Goal: Task Accomplishment & Management: Use online tool/utility

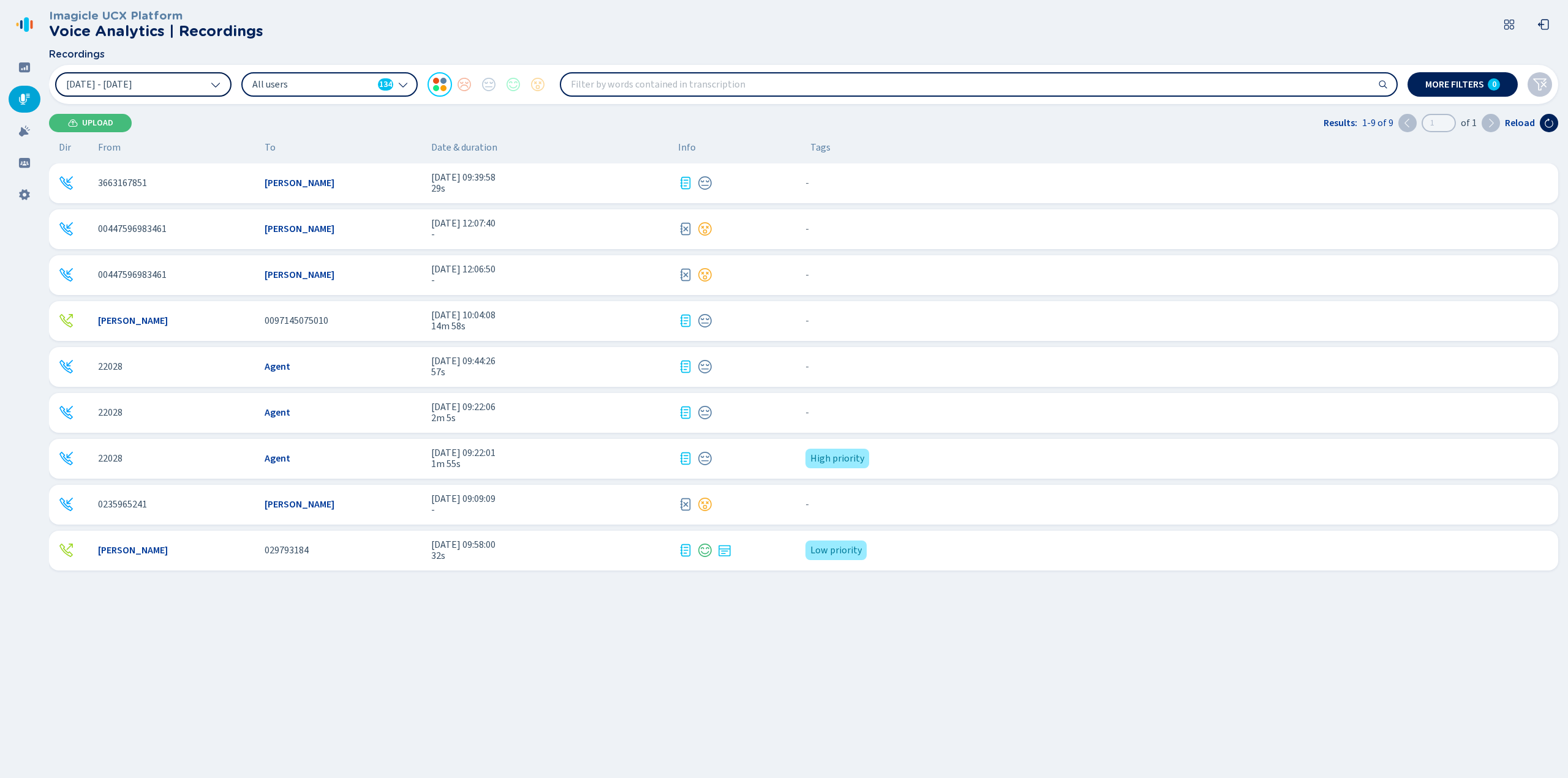
click at [215, 85] on icon at bounding box center [216, 84] width 10 height 10
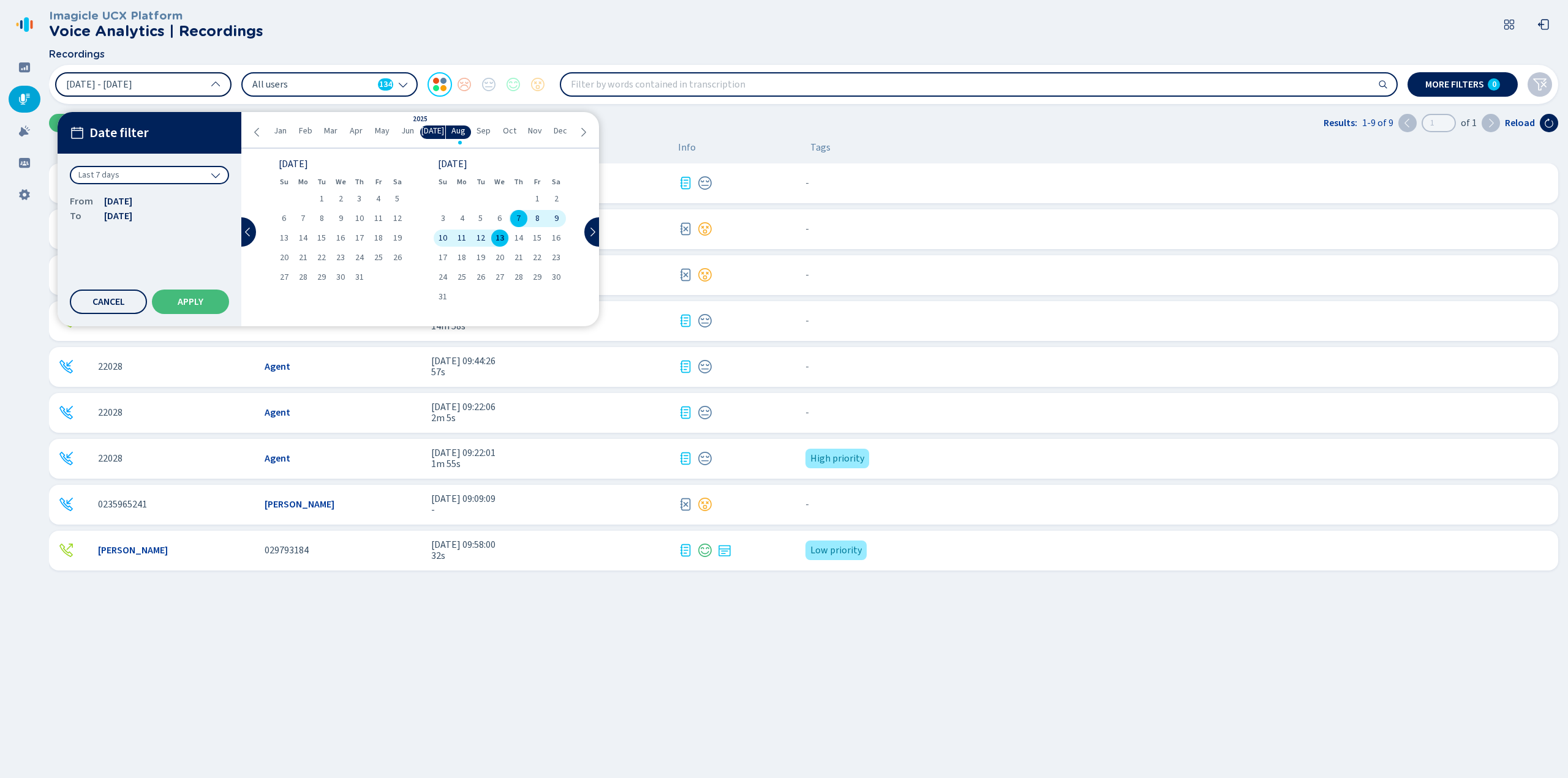
click at [215, 85] on icon at bounding box center [216, 84] width 10 height 10
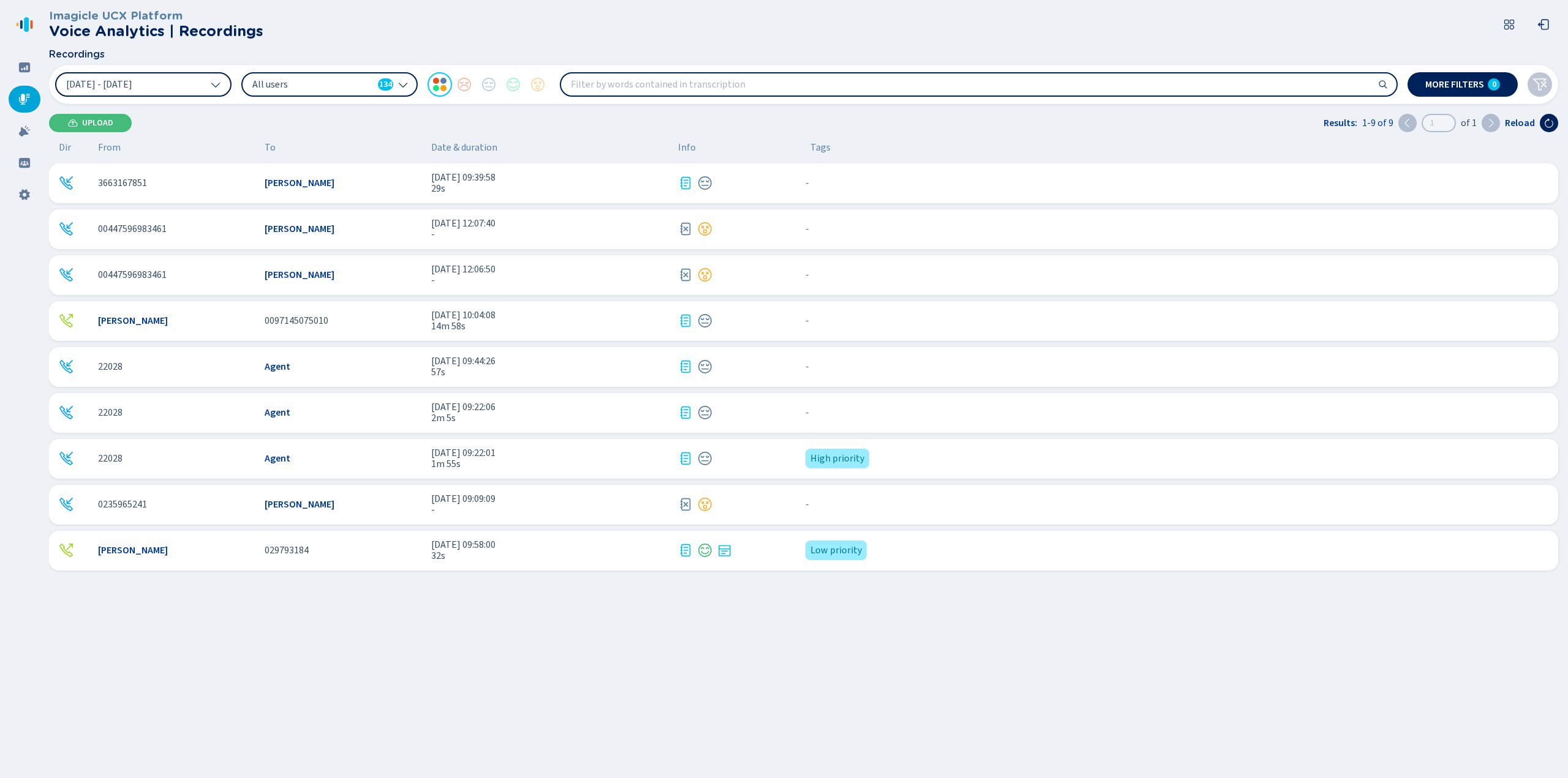
click at [401, 84] on icon at bounding box center [403, 84] width 10 height 10
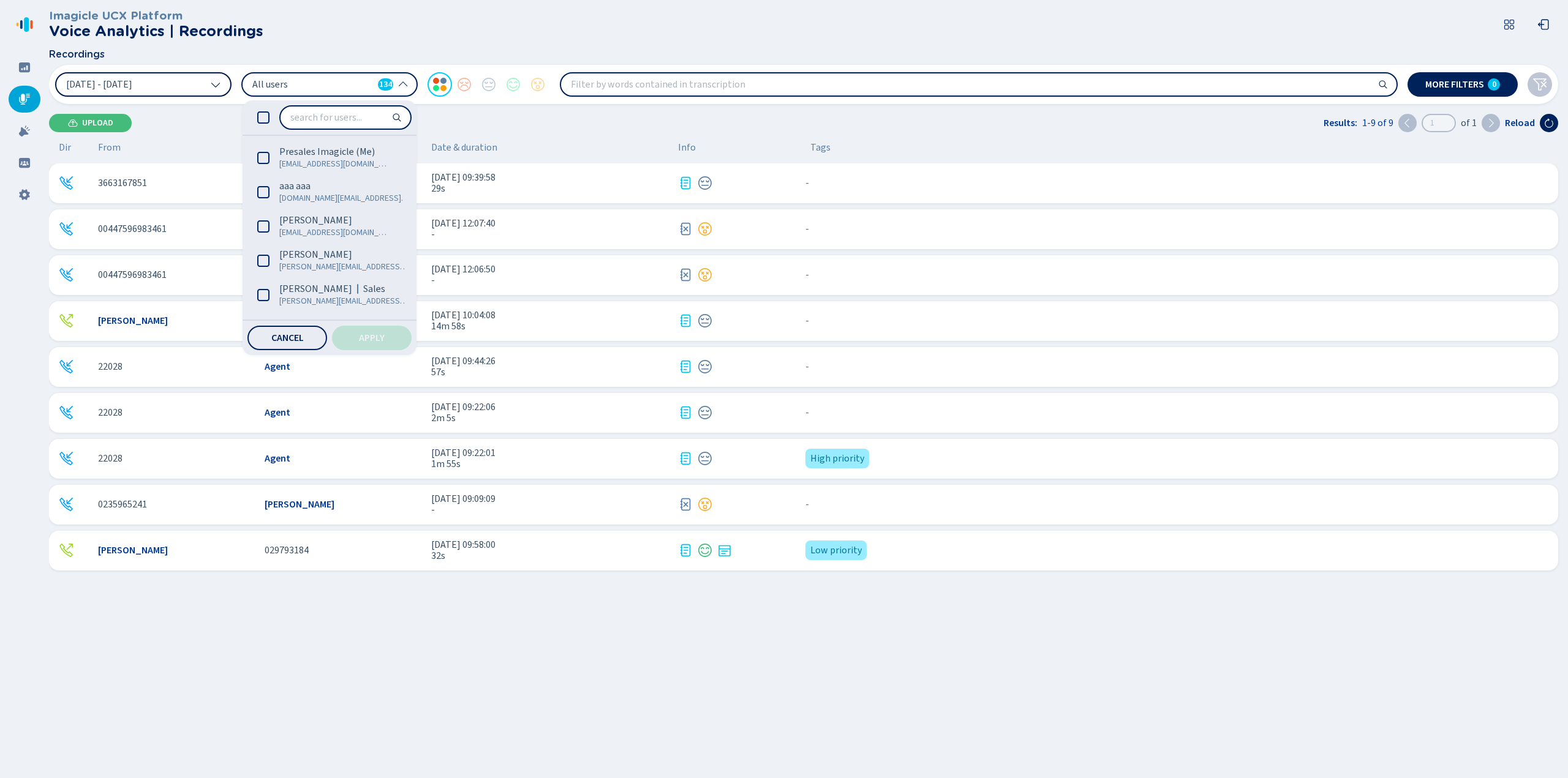
click at [501, 131] on div "Upload Results: 1-9 of 9 1 of 1 Reload" at bounding box center [803, 123] width 1509 height 18
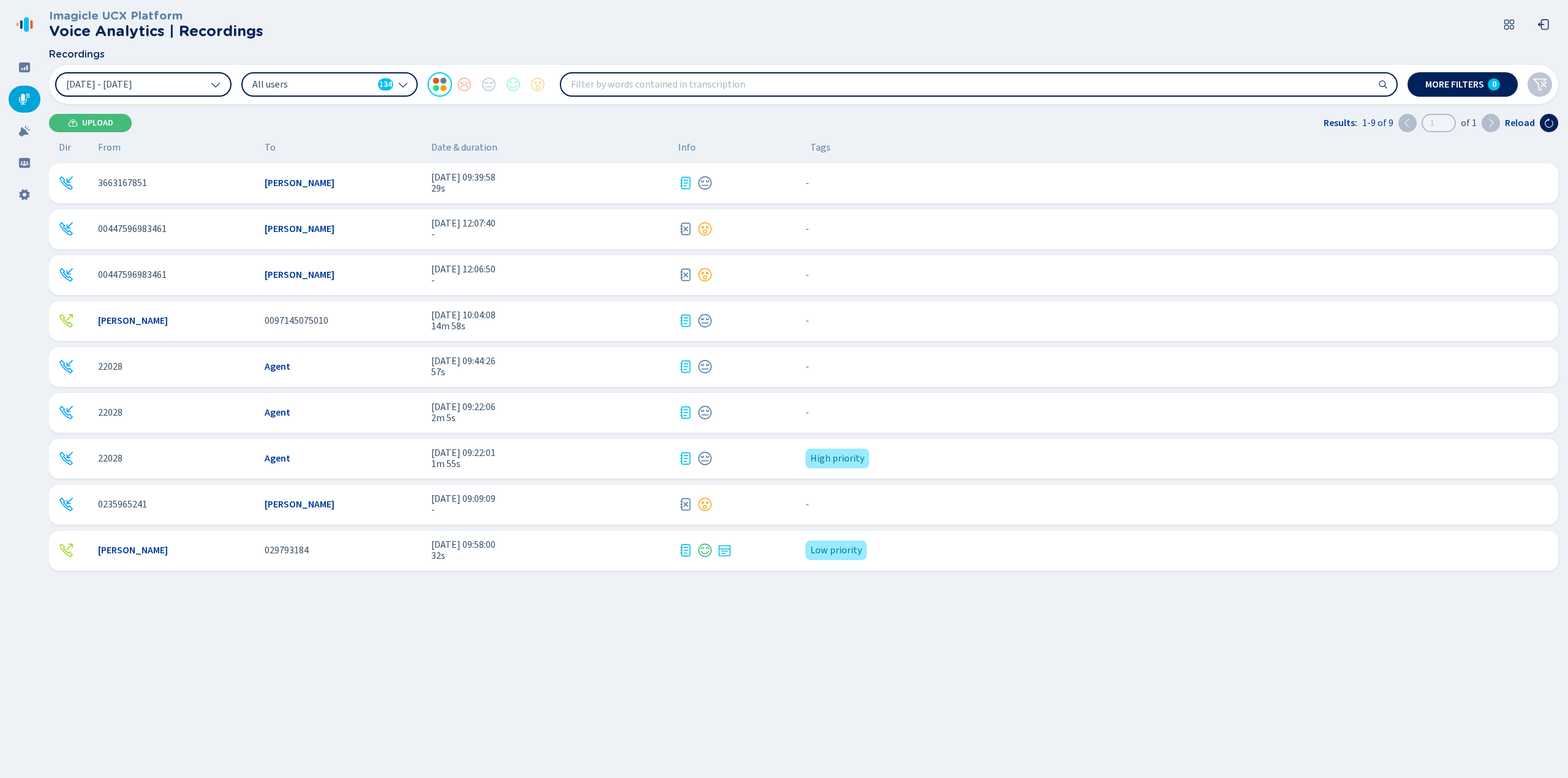
click at [531, 453] on span "[DATE] 09:22:01" at bounding box center [549, 452] width 237 height 11
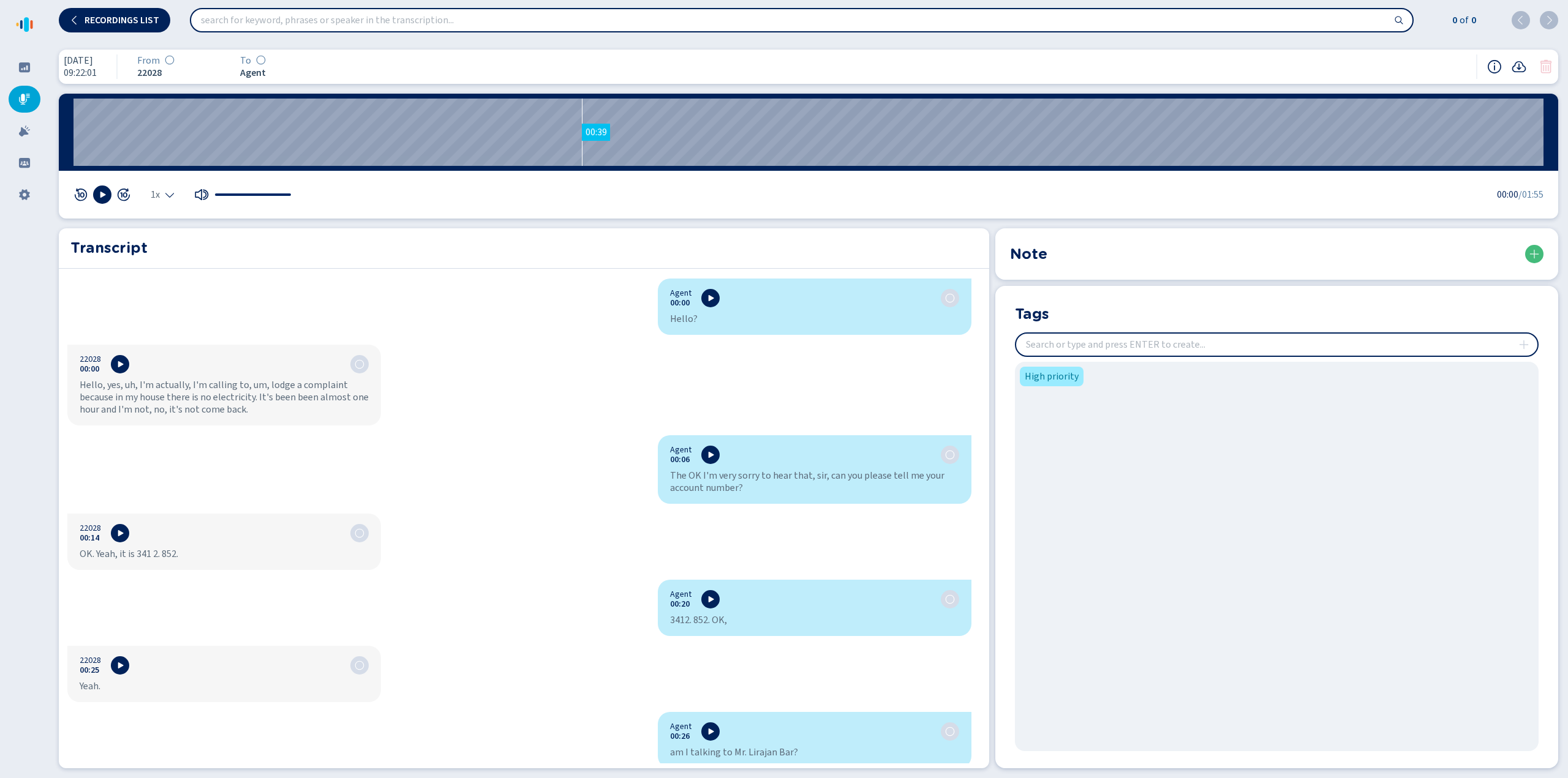
click at [582, 143] on wave "00:39" at bounding box center [808, 132] width 1470 height 68
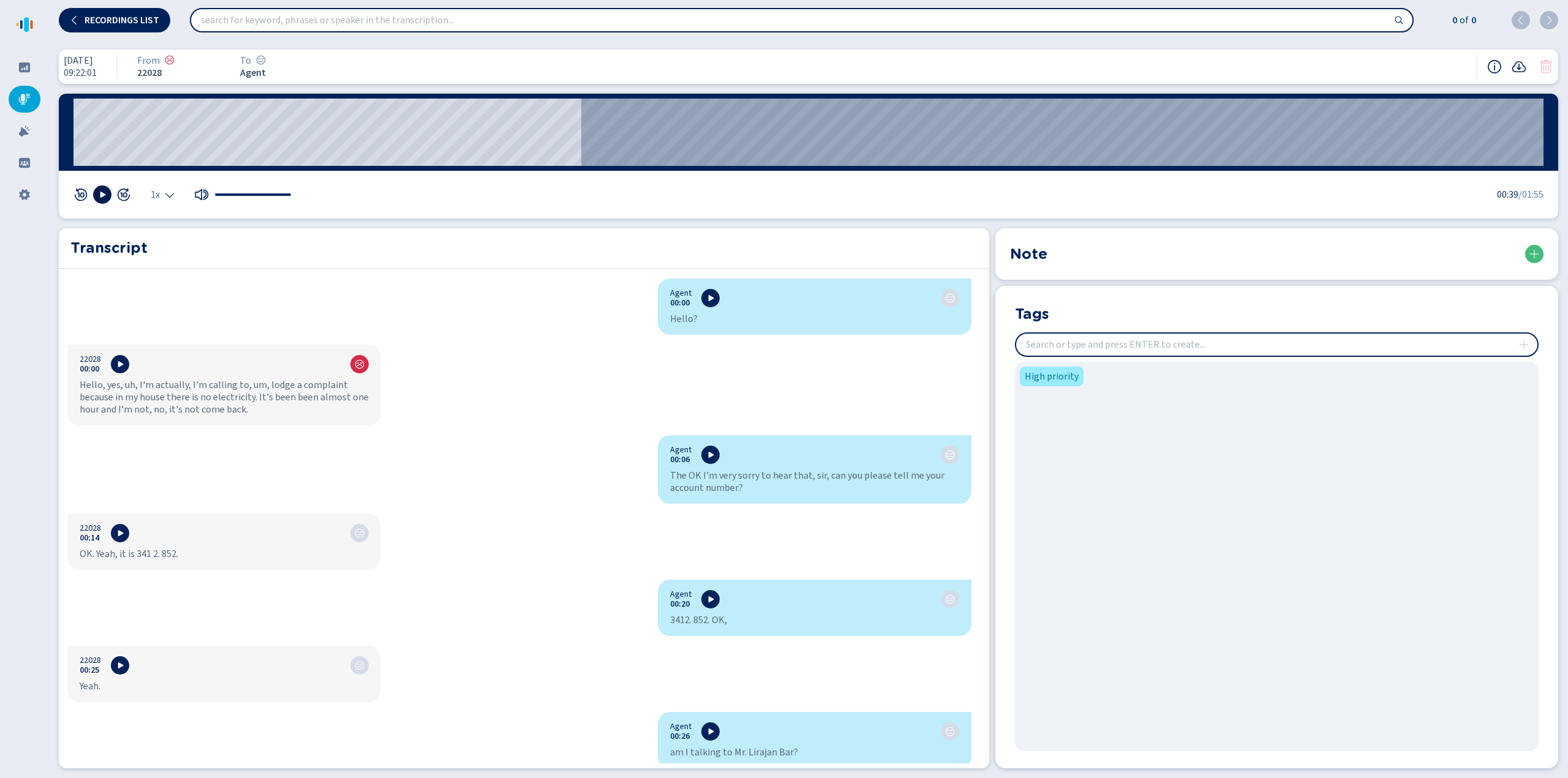
click at [106, 195] on icon at bounding box center [102, 194] width 10 height 10
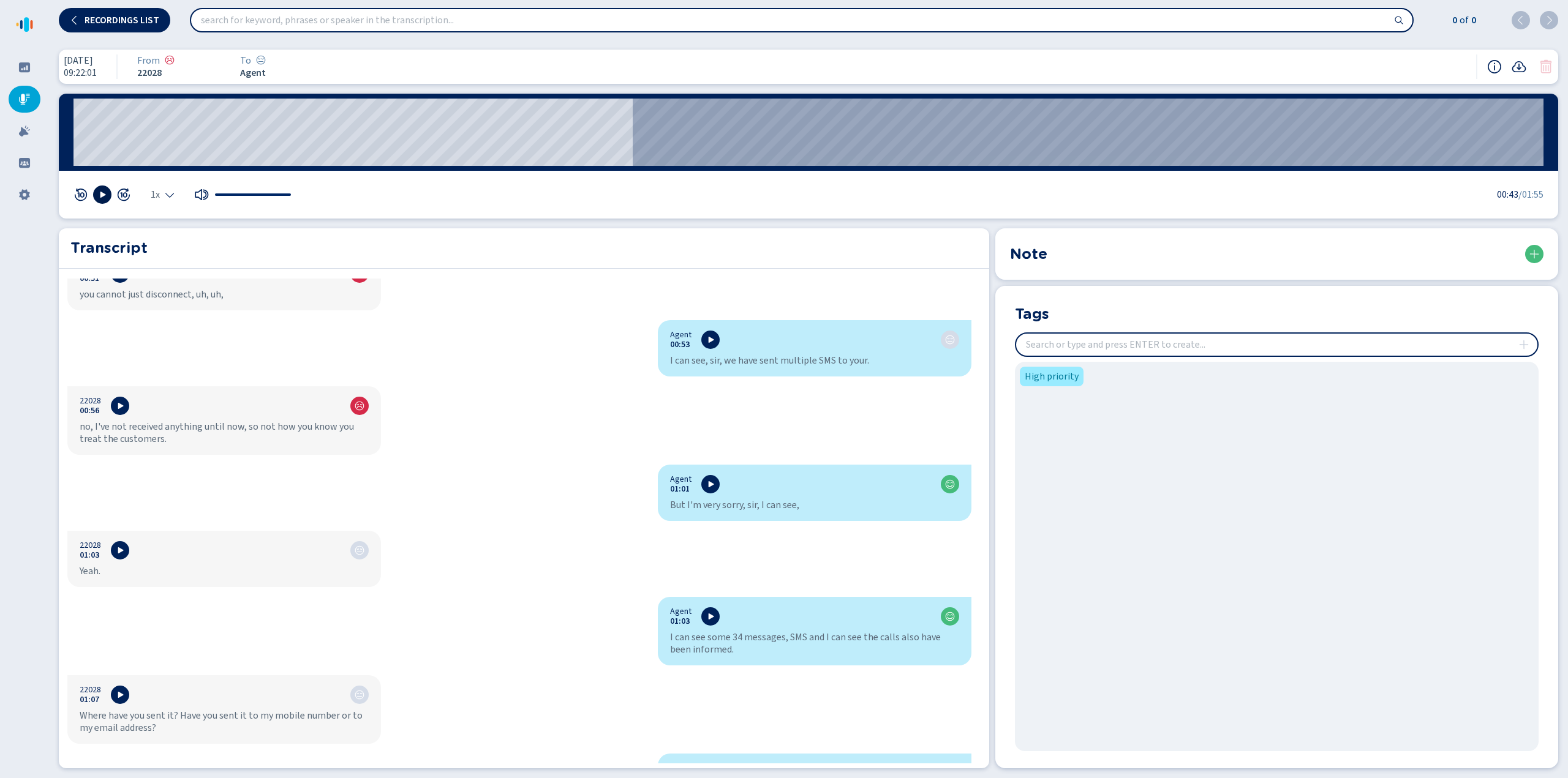
scroll to position [1225, 0]
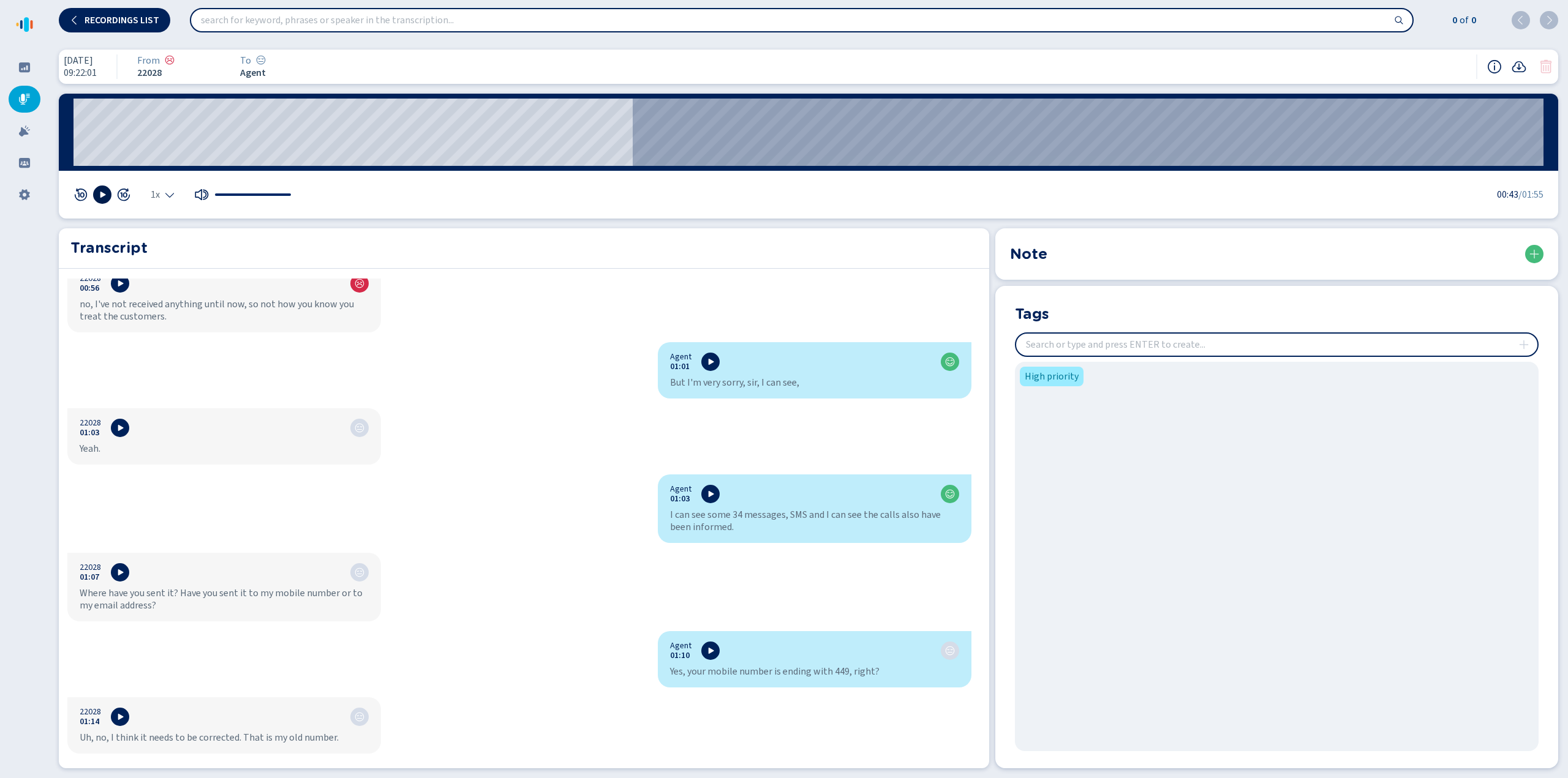
click at [633, 22] on input "search" at bounding box center [802, 20] width 1222 height 22
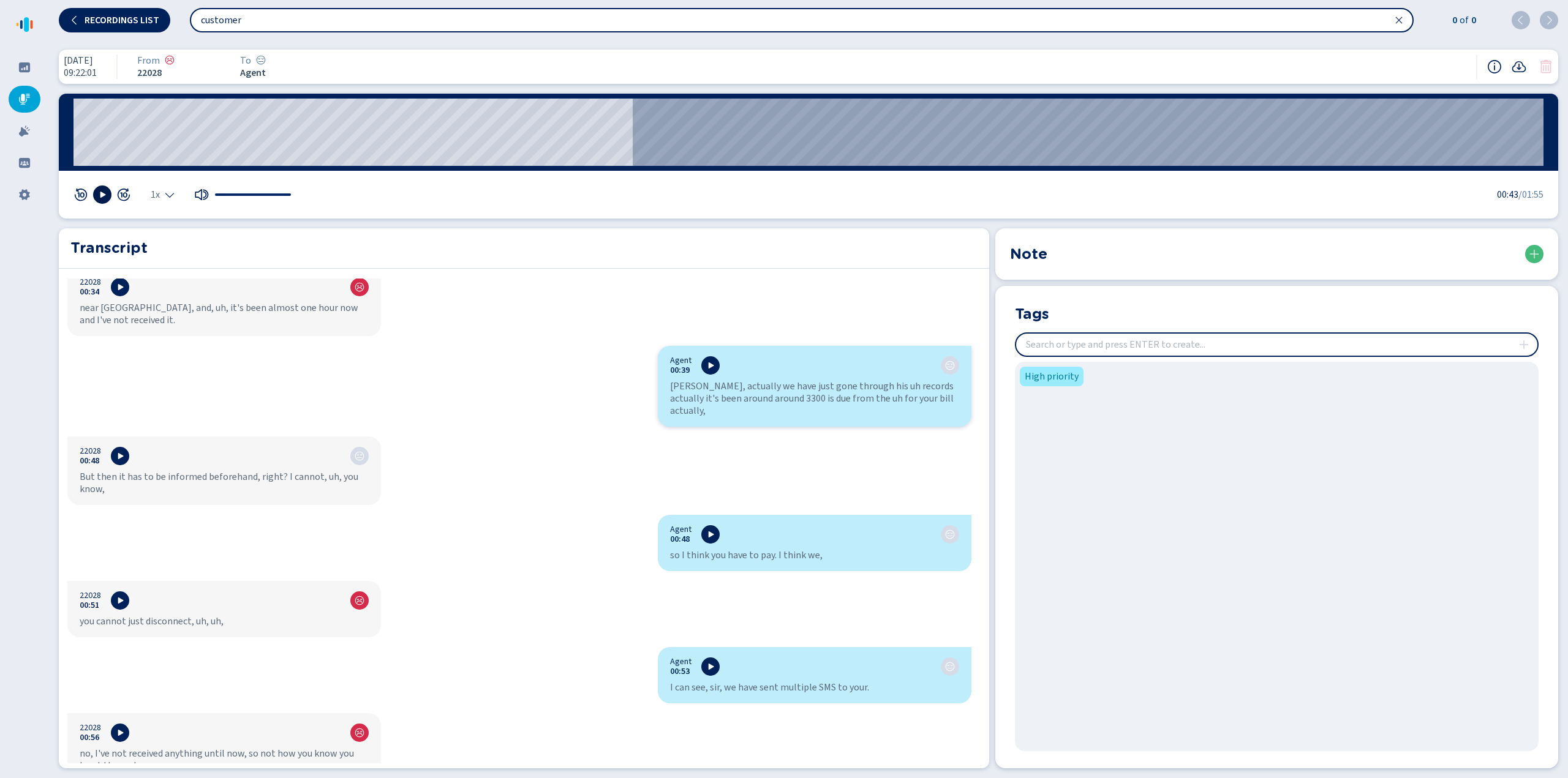
scroll to position [584, 0]
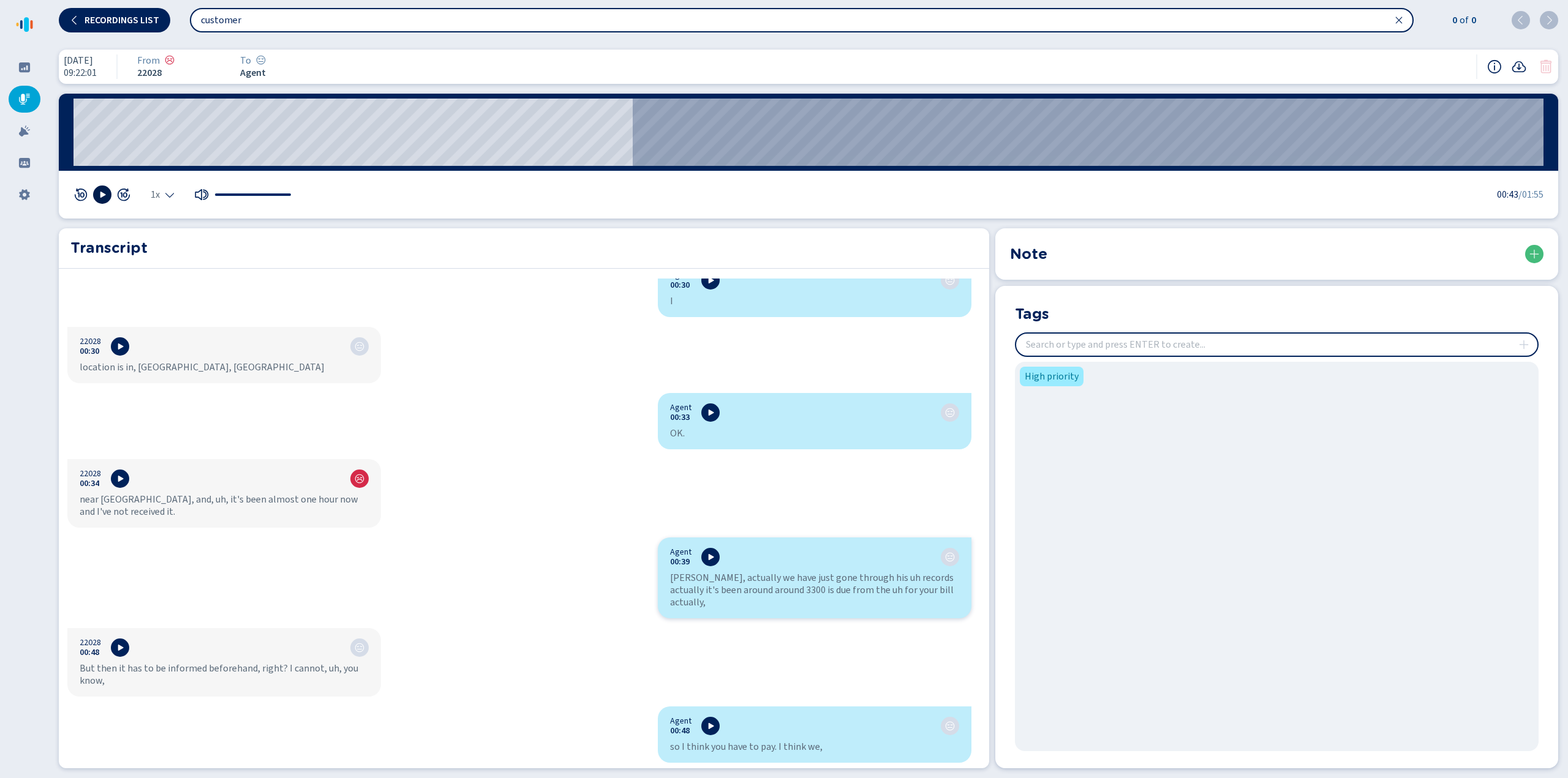
drag, startPoint x: 241, startPoint y: 24, endPoint x: 189, endPoint y: 21, distance: 52.1
click at [189, 21] on div "Recordings list customer 0 of 0" at bounding box center [809, 19] width 1520 height 40
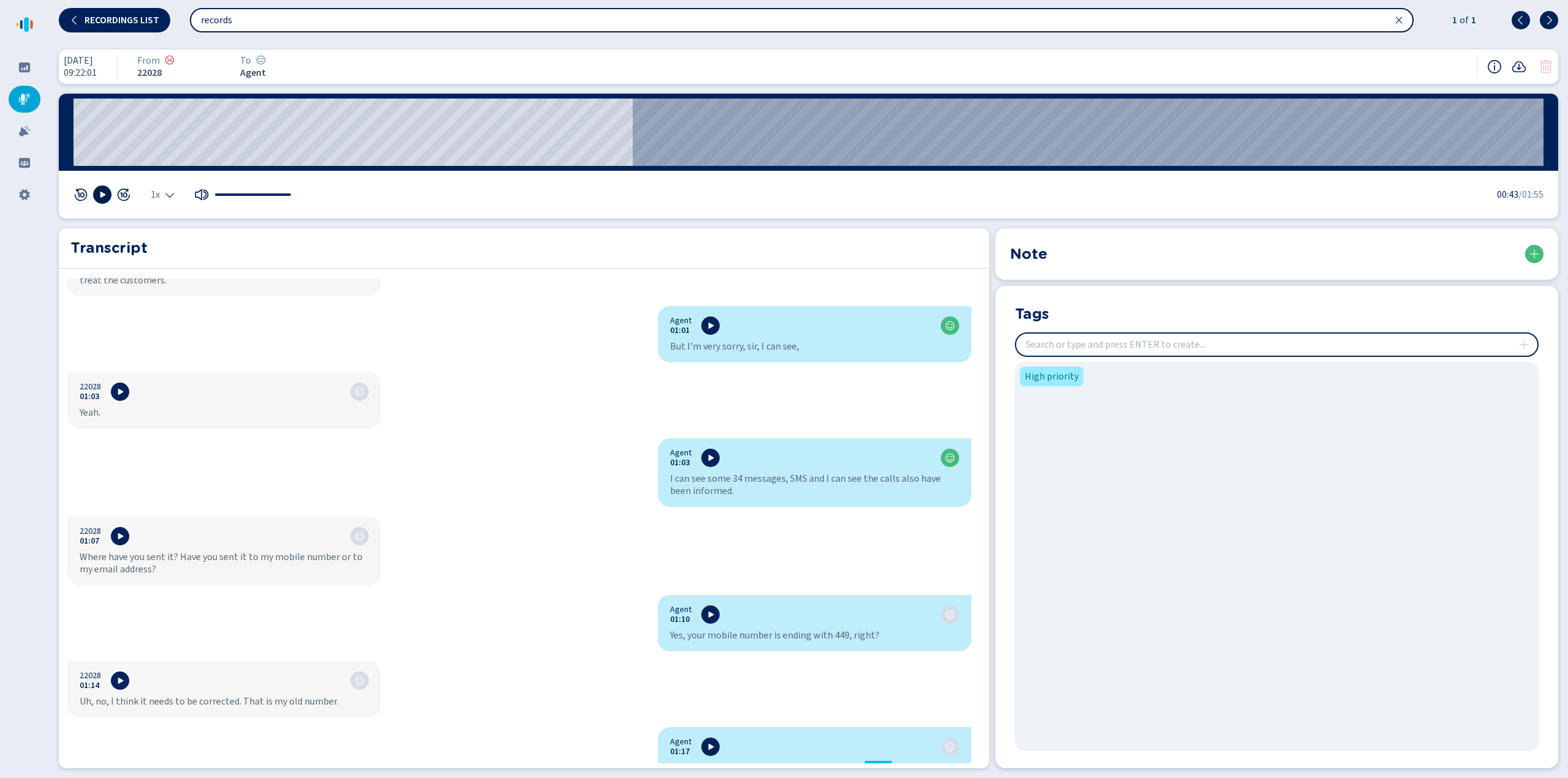
scroll to position [406, 0]
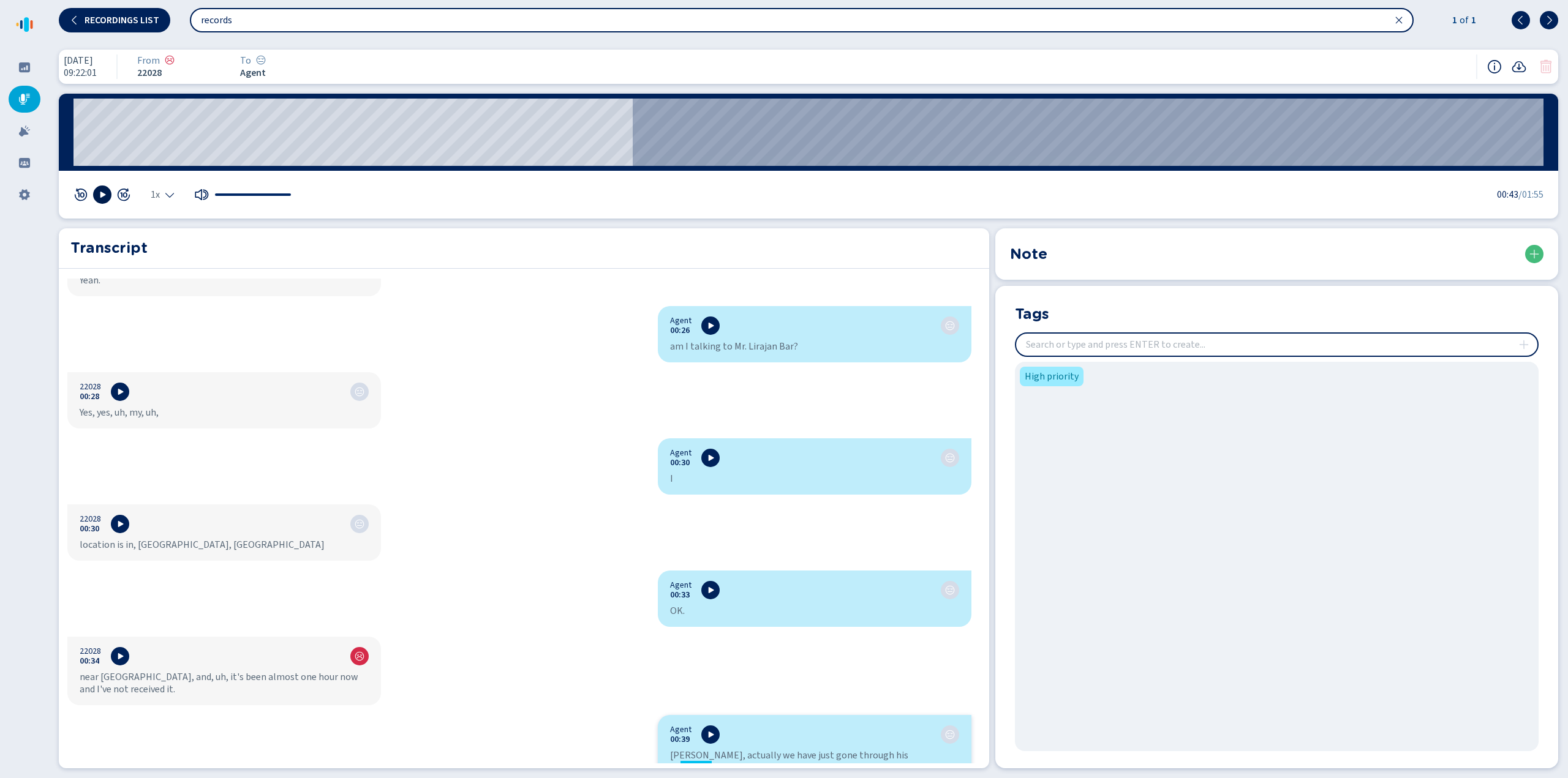
type input "records"
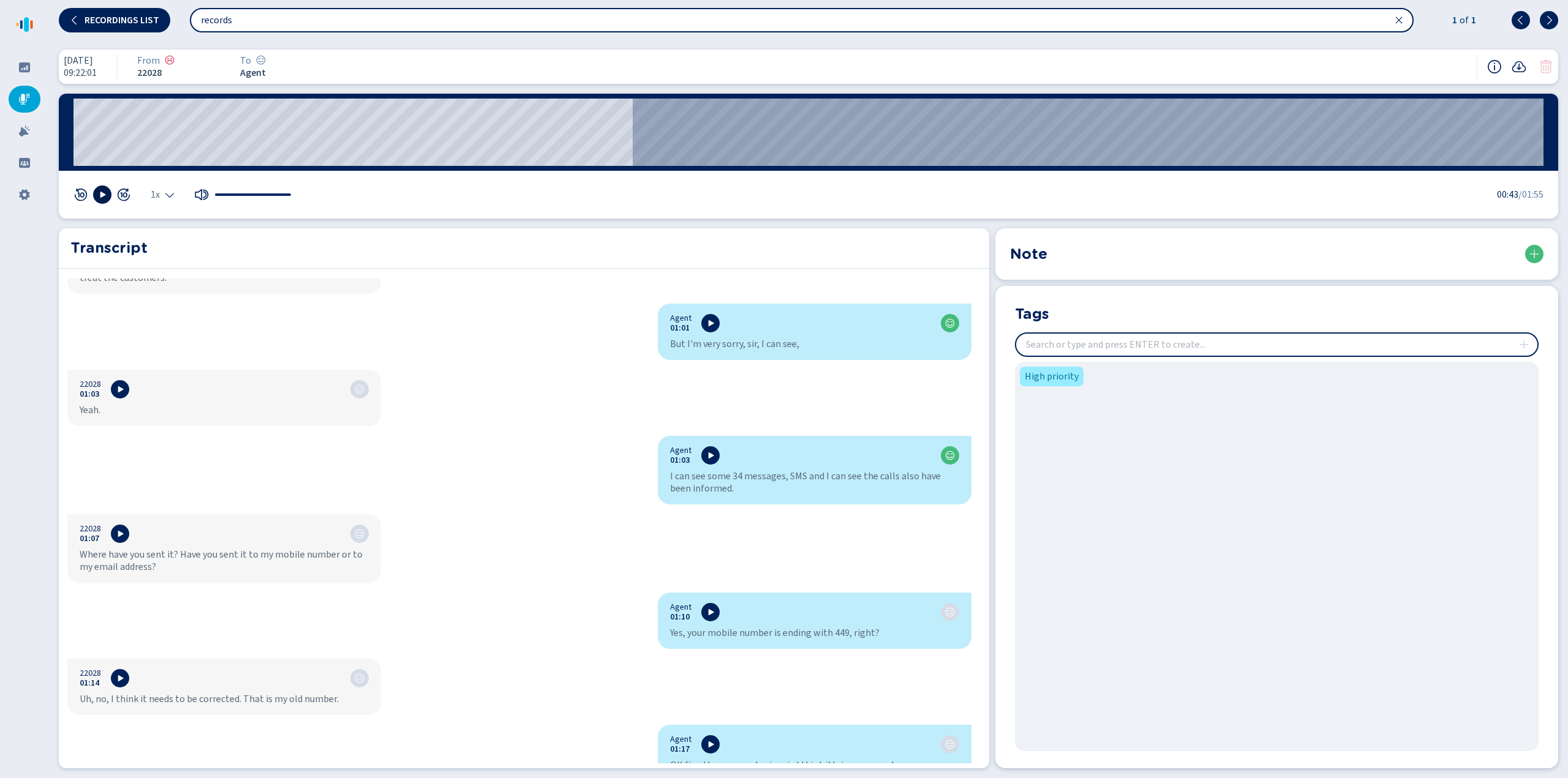
scroll to position [1325, 0]
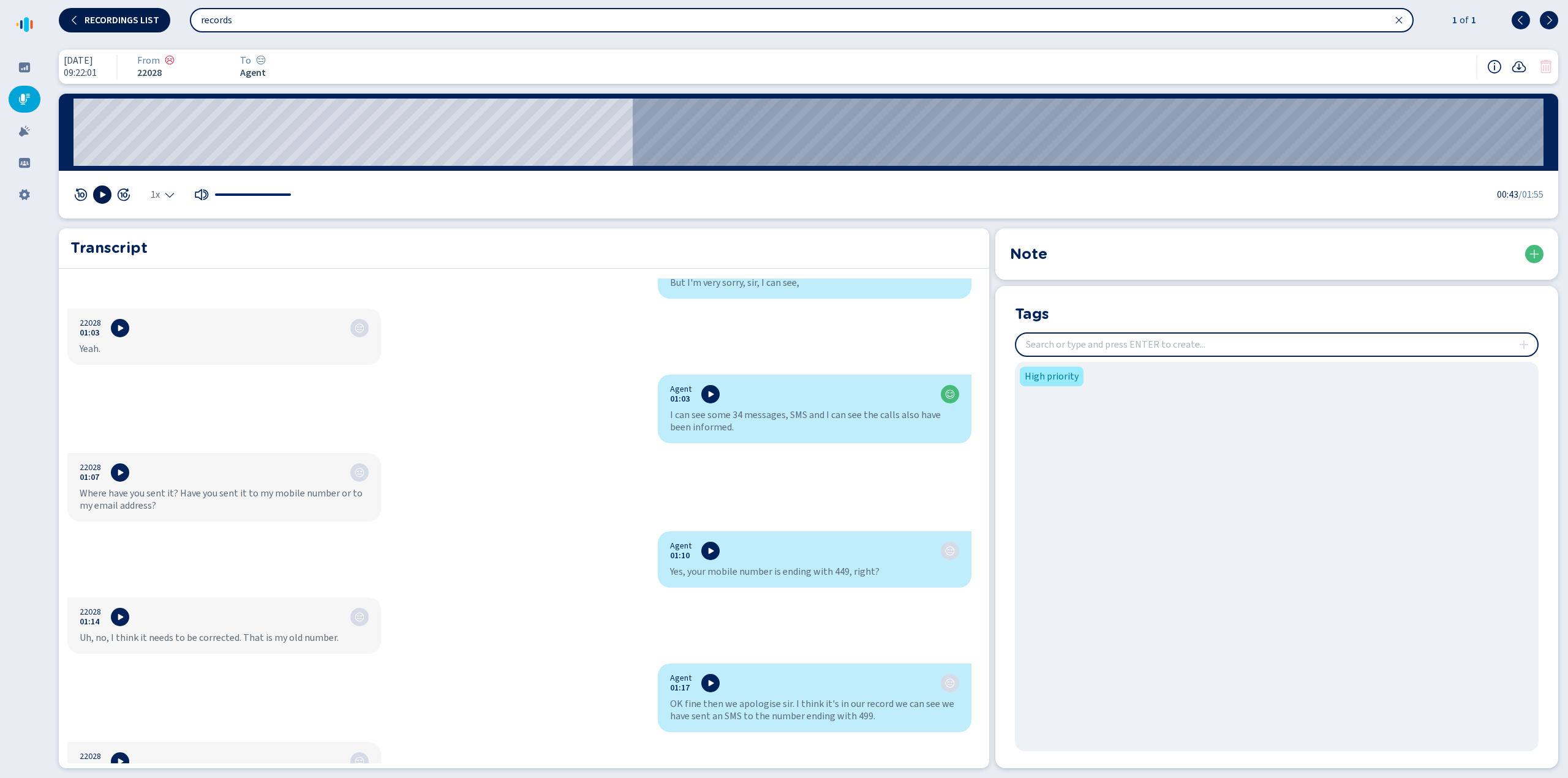
click at [101, 21] on span "Recordings list" at bounding box center [121, 20] width 74 height 10
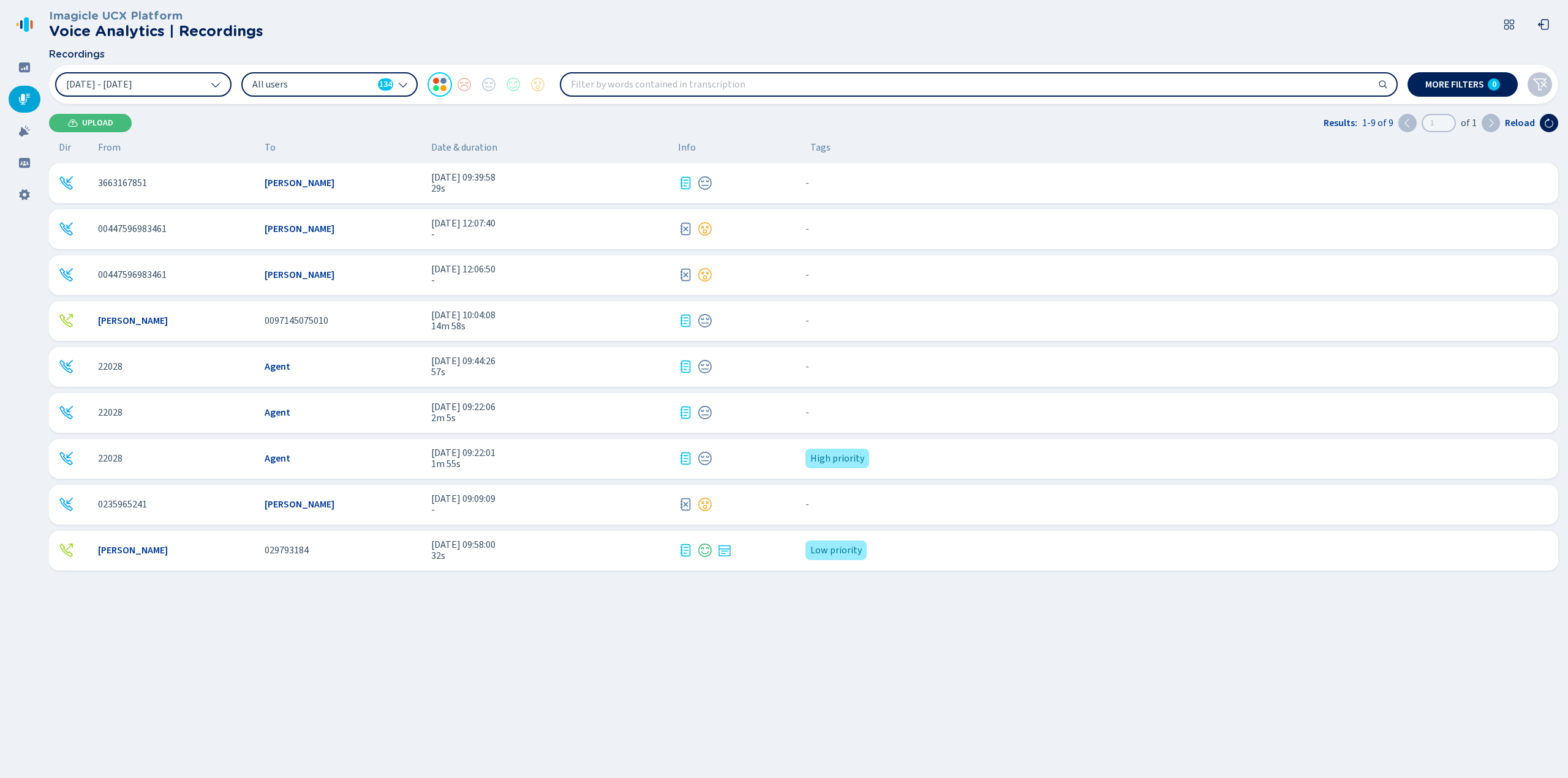
click at [740, 88] on input "search" at bounding box center [978, 84] width 835 height 22
type input "recorded"
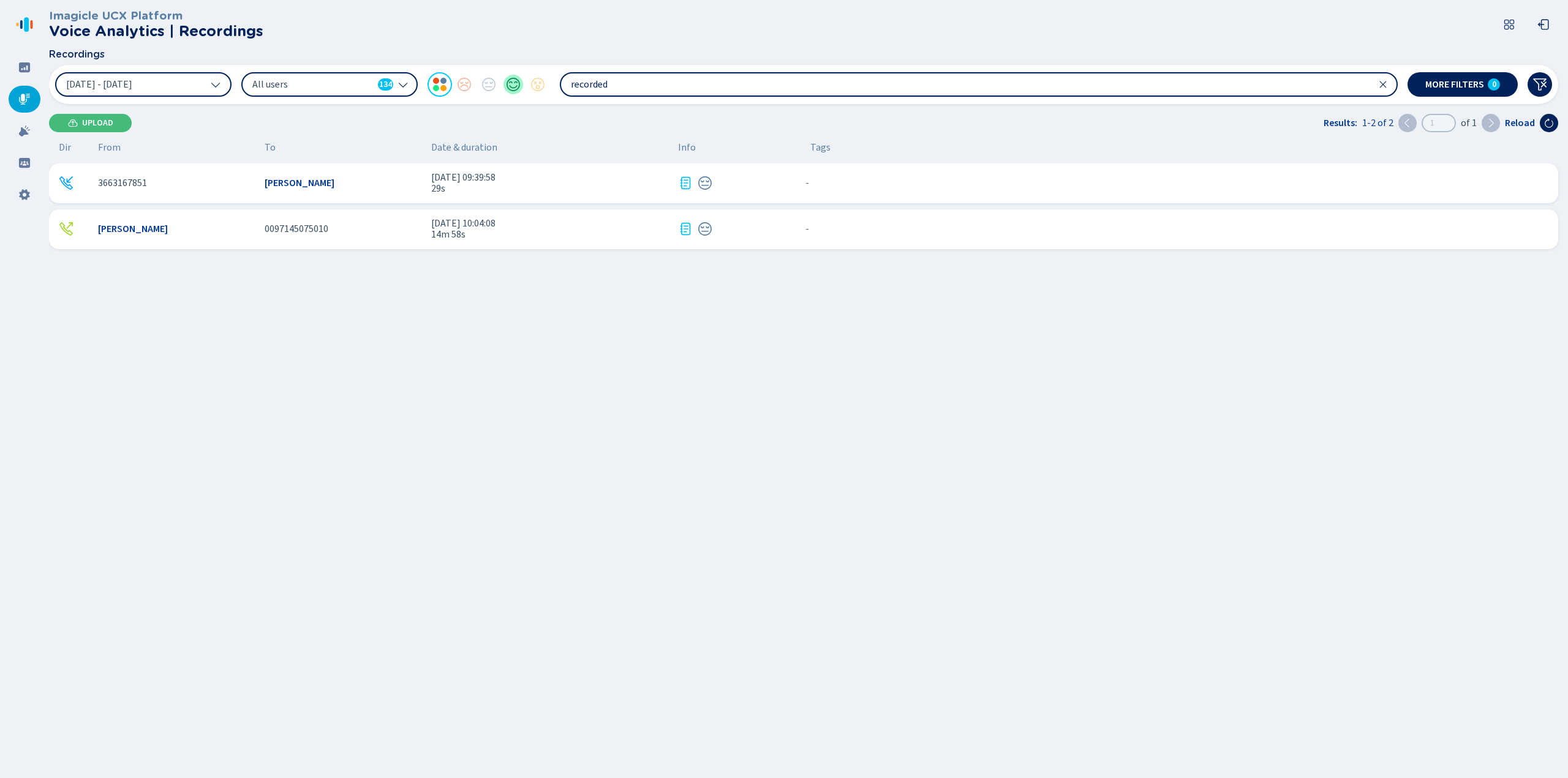
click at [506, 90] on div at bounding box center [512, 84] width 24 height 24
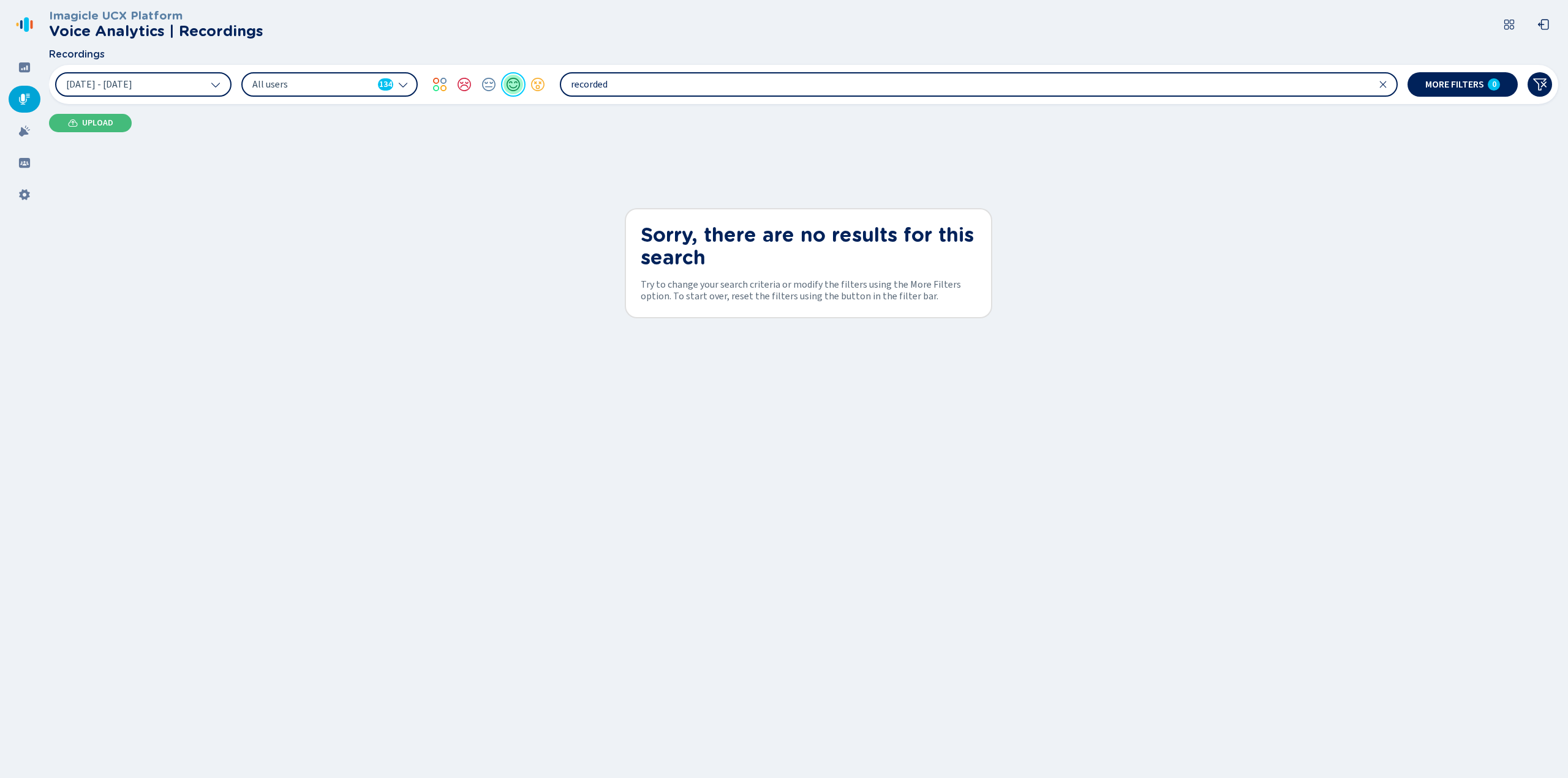
click at [514, 95] on div at bounding box center [512, 84] width 24 height 24
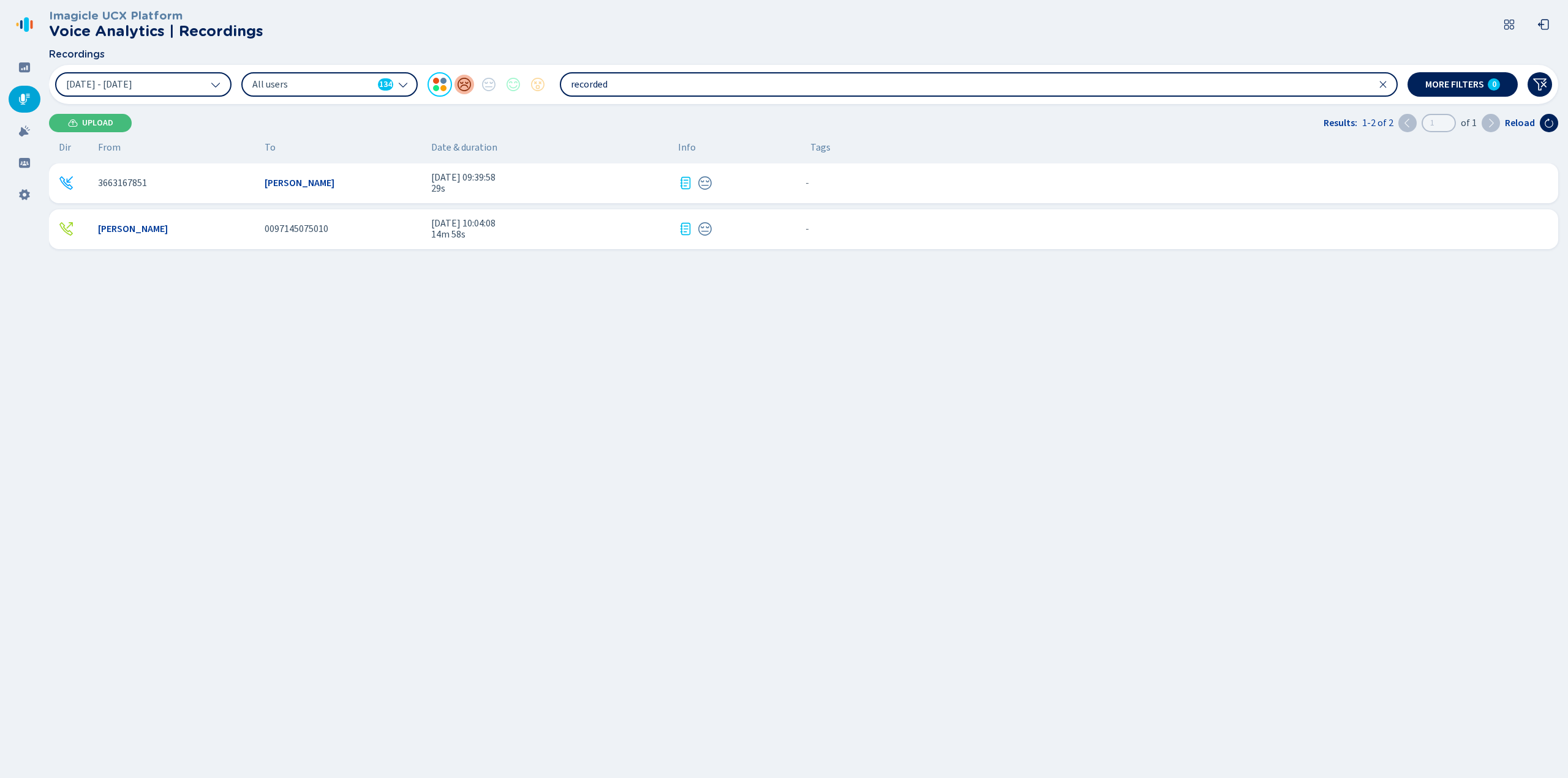
click at [463, 86] on div at bounding box center [464, 84] width 24 height 24
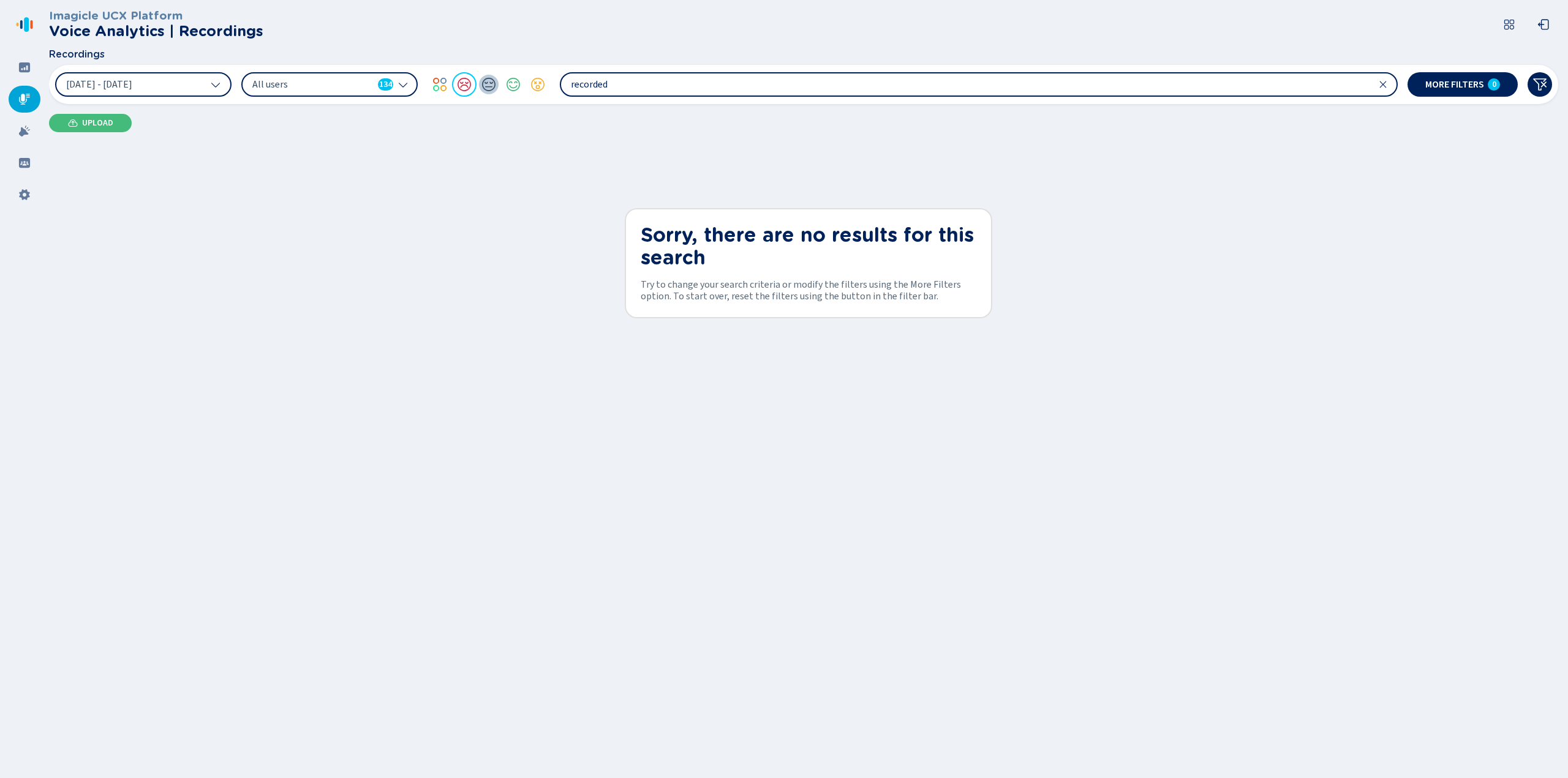
click at [487, 86] on div at bounding box center [488, 84] width 24 height 24
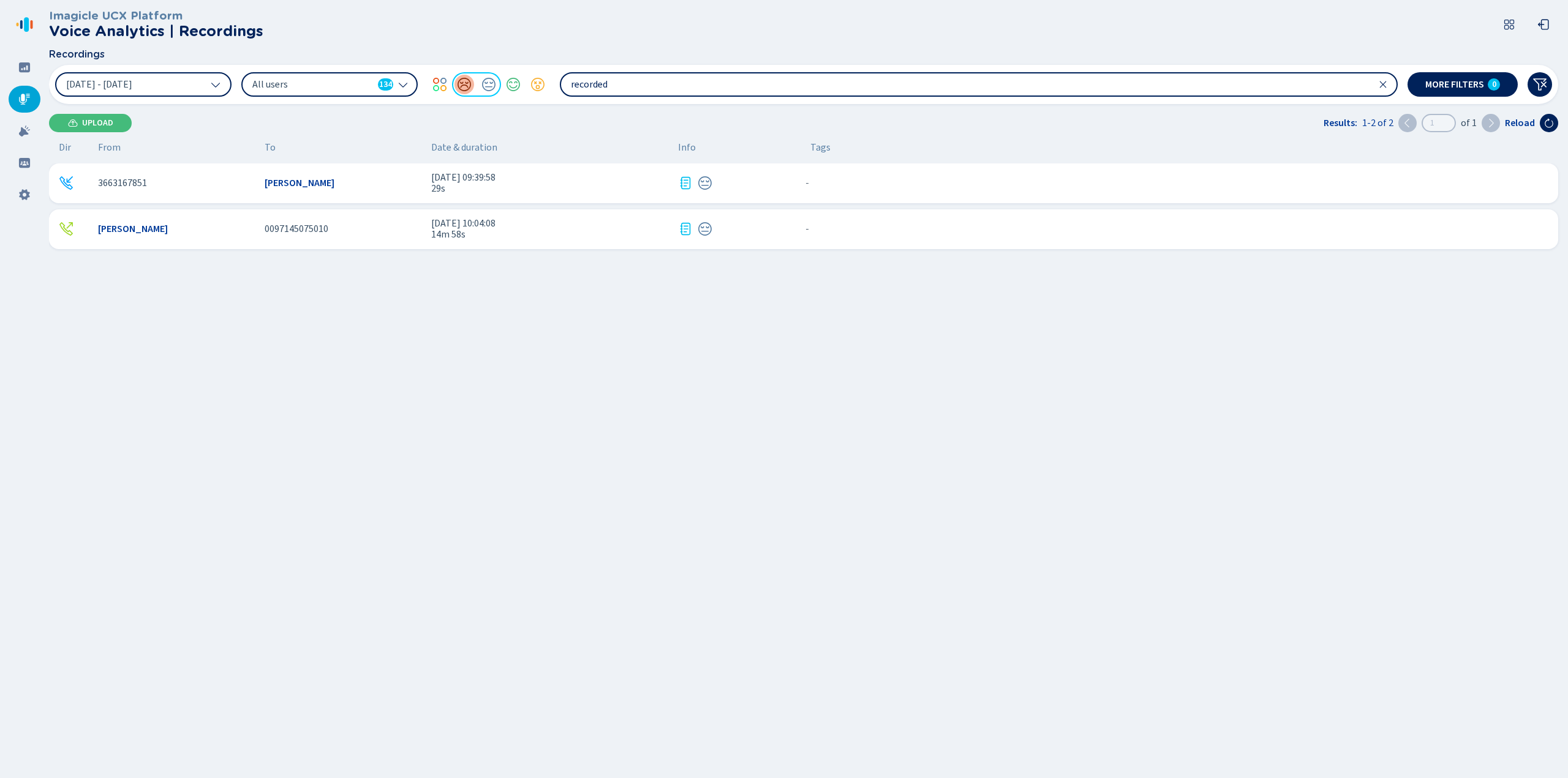
click at [468, 90] on div at bounding box center [464, 84] width 24 height 24
click at [434, 88] on div at bounding box center [439, 84] width 24 height 24
click at [1383, 88] on icon at bounding box center [1383, 84] width 10 height 10
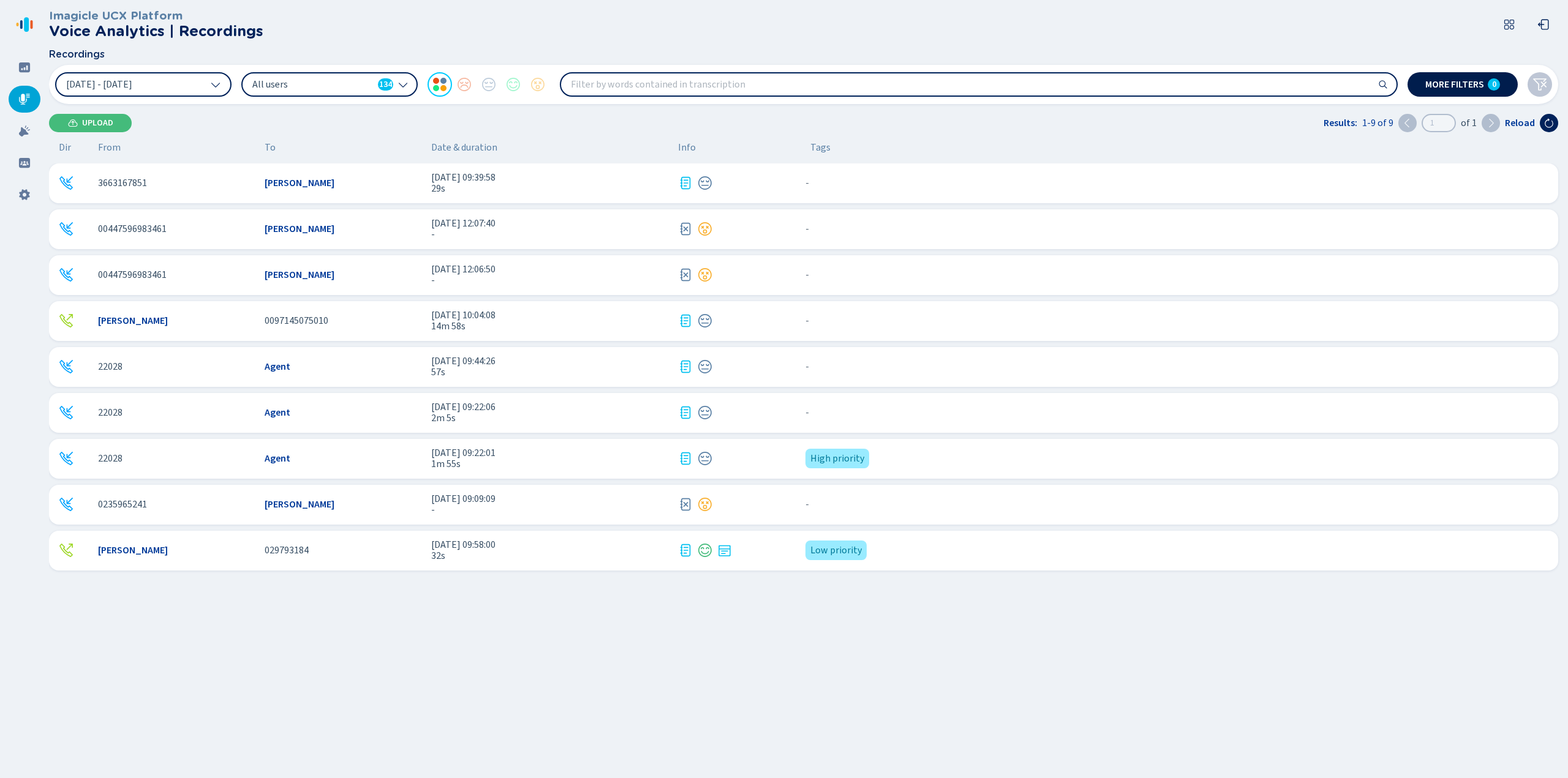
click at [1464, 83] on span "More filters" at bounding box center [1455, 84] width 59 height 10
click at [26, 131] on icon at bounding box center [24, 130] width 13 height 13
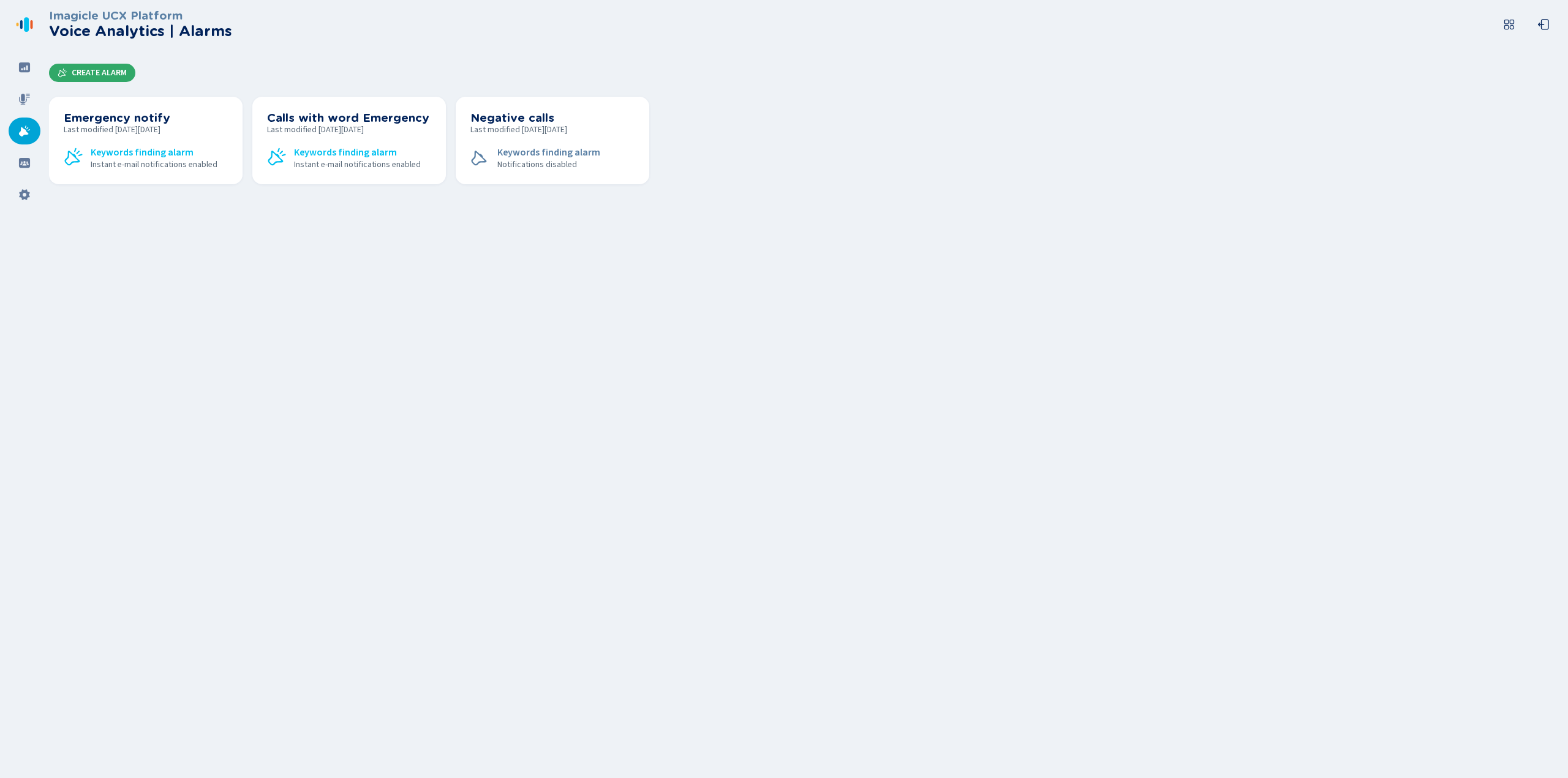
click at [106, 72] on span "Create Alarm" at bounding box center [99, 72] width 55 height 10
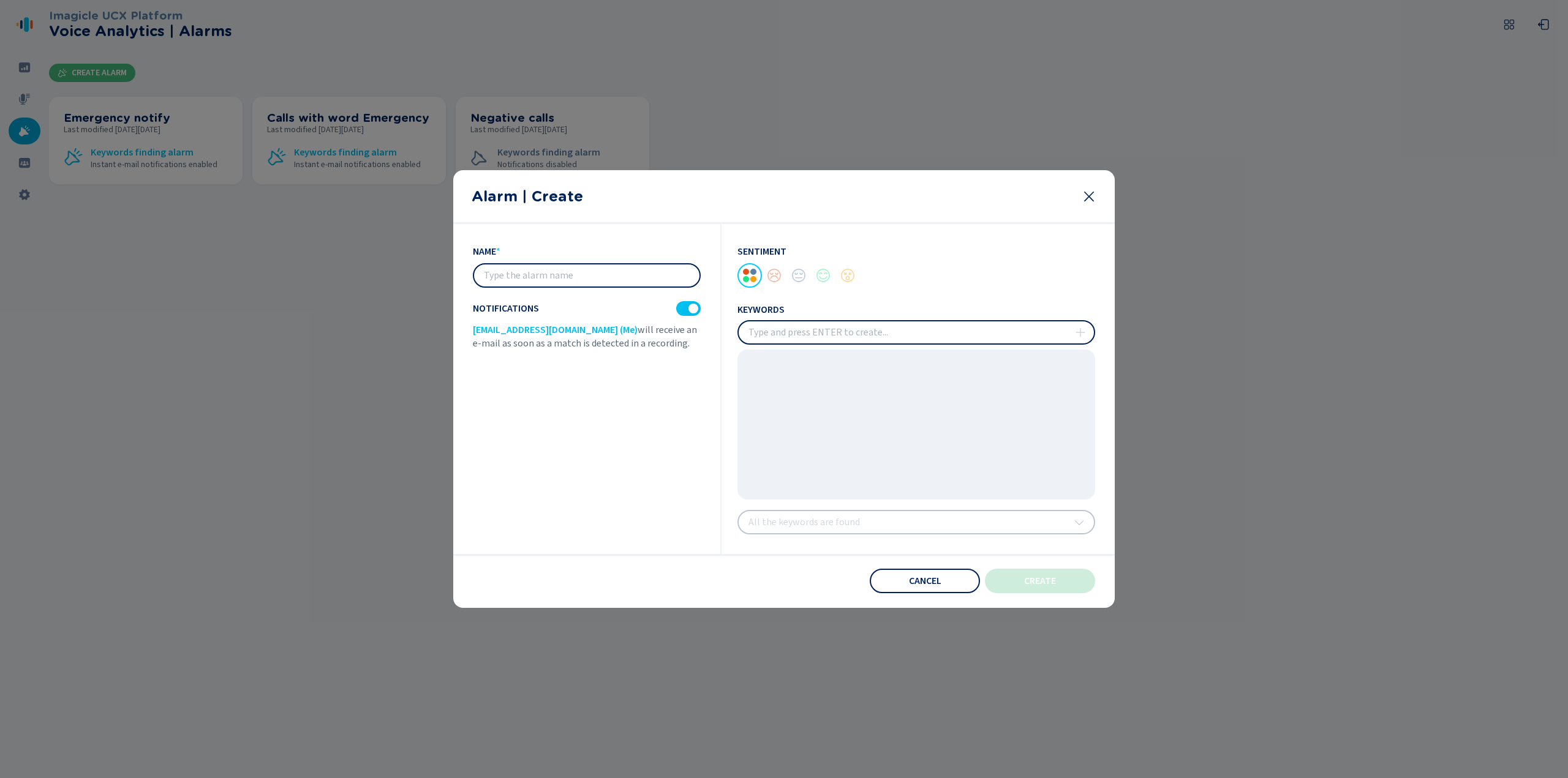
click at [578, 273] on input "text" at bounding box center [586, 275] width 225 height 22
type input "Bomb alert"
click at [867, 335] on input "insert" at bounding box center [916, 332] width 356 height 22
type input "Bomb"
click at [1077, 335] on icon at bounding box center [1081, 332] width 10 height 10
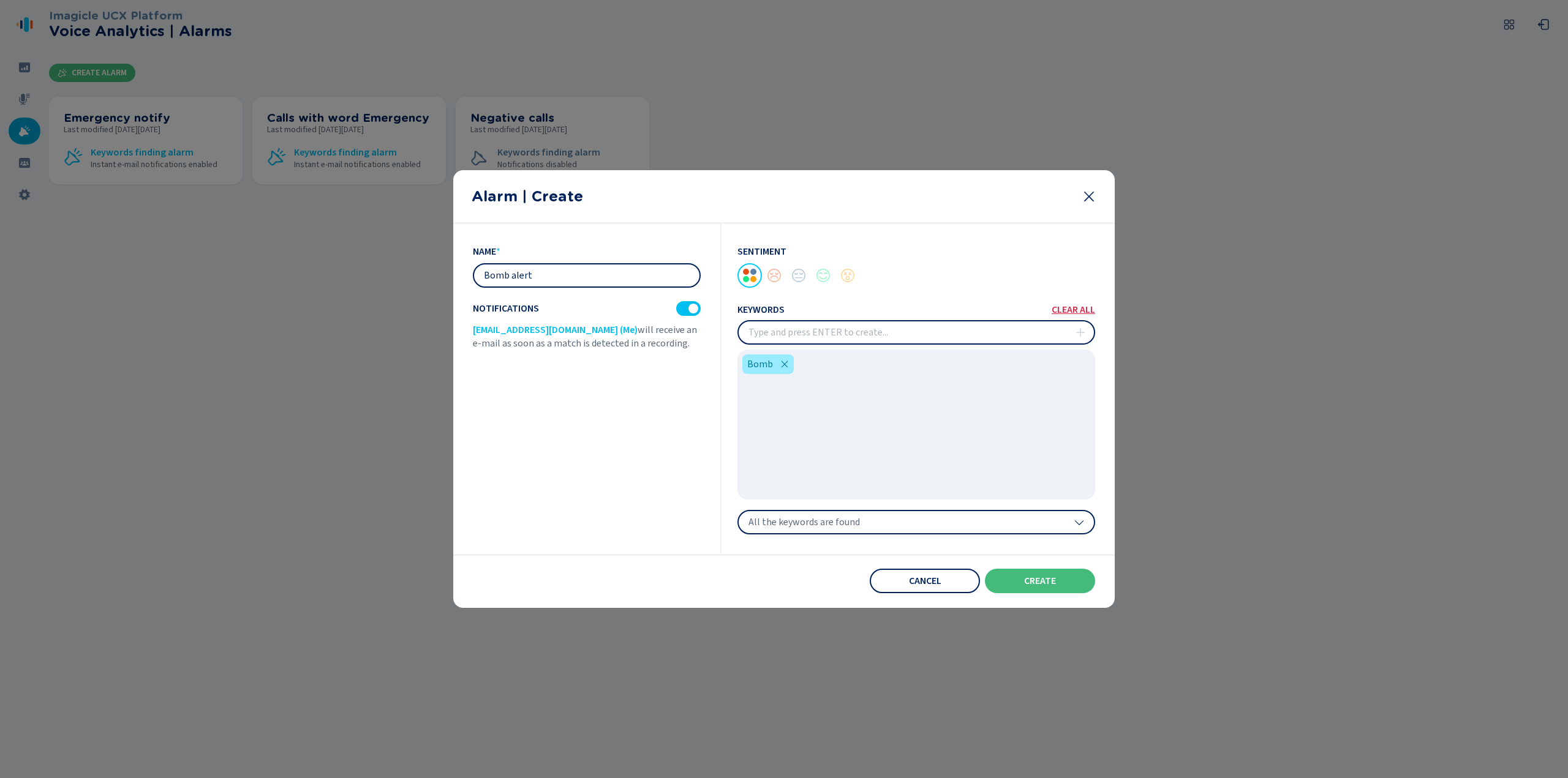
click at [957, 336] on input "insert" at bounding box center [916, 332] width 356 height 22
type input "murder"
click at [1080, 331] on icon at bounding box center [1081, 332] width 10 height 10
click at [833, 527] on span "All the keywords are found" at bounding box center [803, 522] width 111 height 13
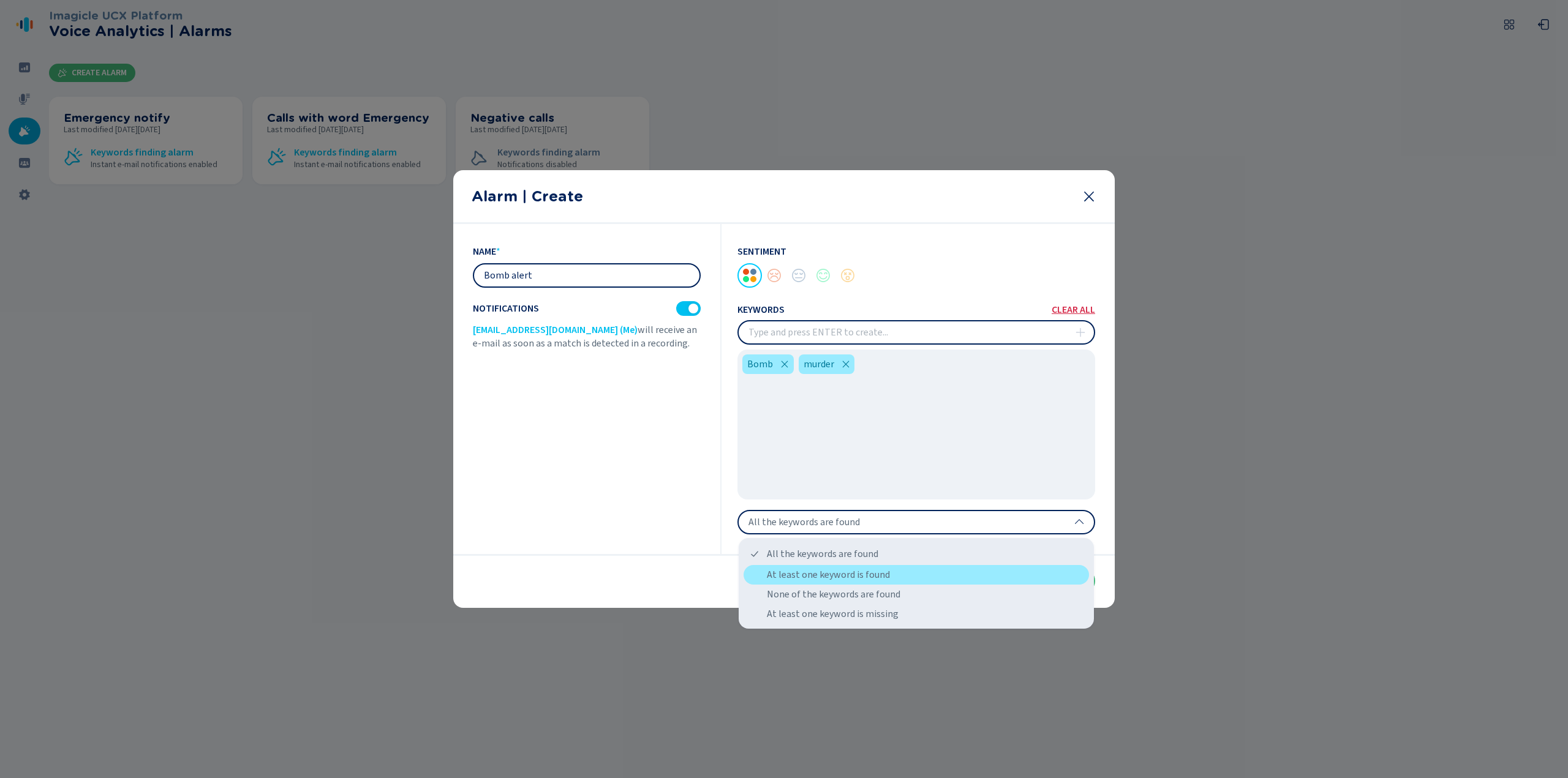
click at [833, 573] on div "At least one keyword is found" at bounding box center [915, 575] width 345 height 19
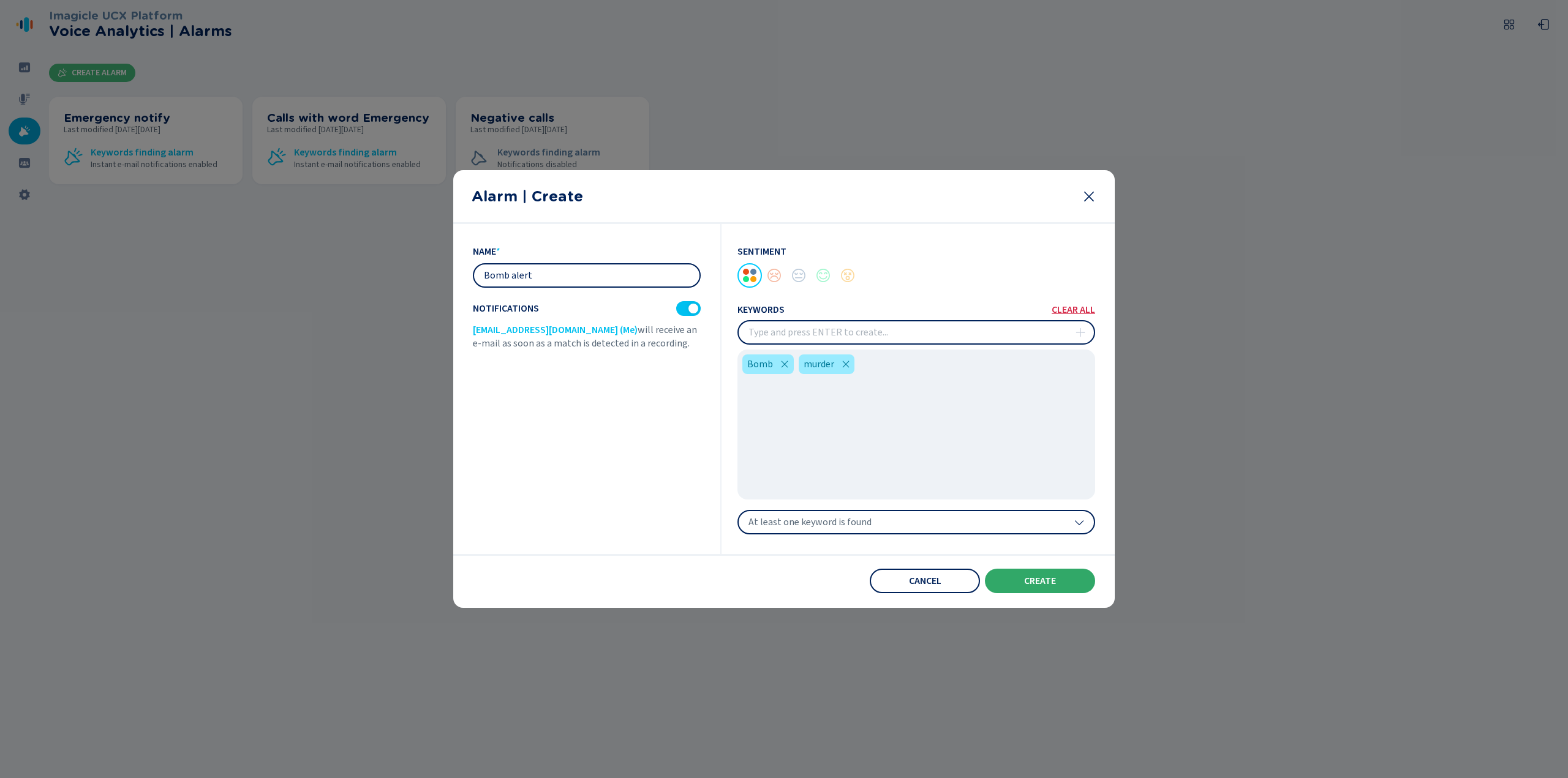
drag, startPoint x: 1016, startPoint y: 588, endPoint x: 1022, endPoint y: 584, distance: 7.2
click at [1022, 584] on button "create" at bounding box center [1040, 581] width 110 height 24
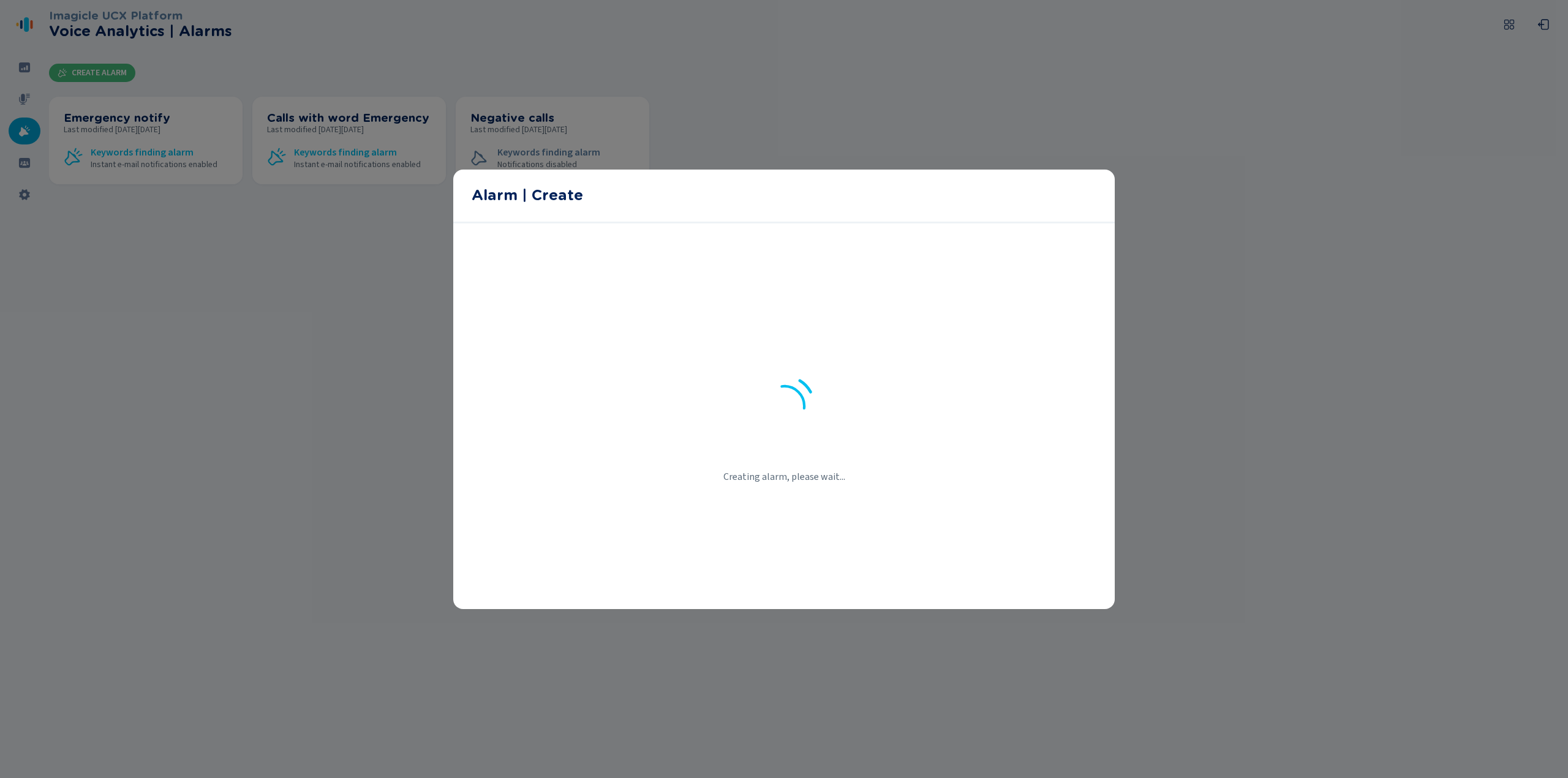
click at [1022, 584] on section "Creating alarm, please wait..." at bounding box center [784, 416] width 661 height 386
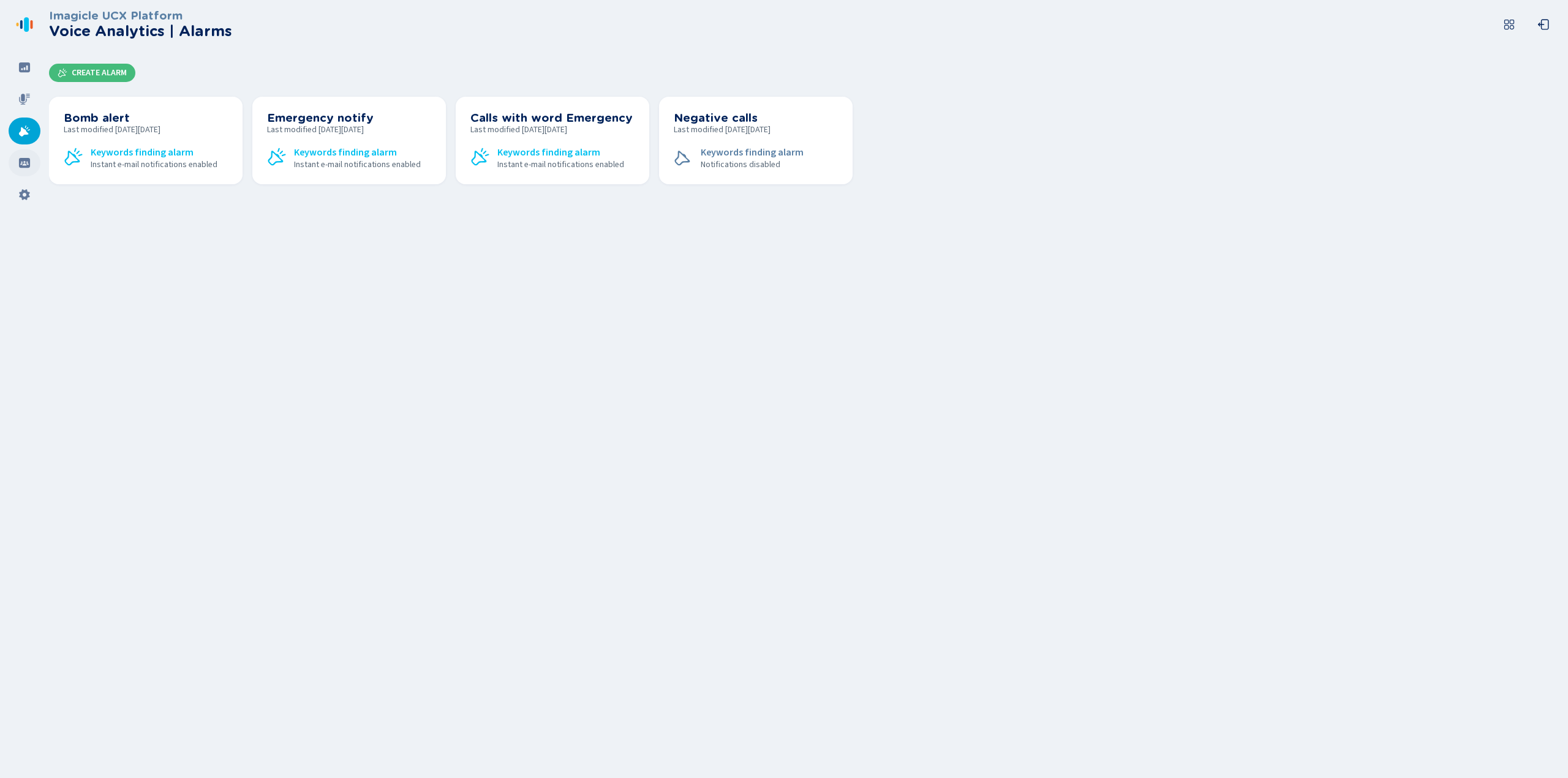
click at [20, 162] on icon at bounding box center [24, 162] width 11 height 10
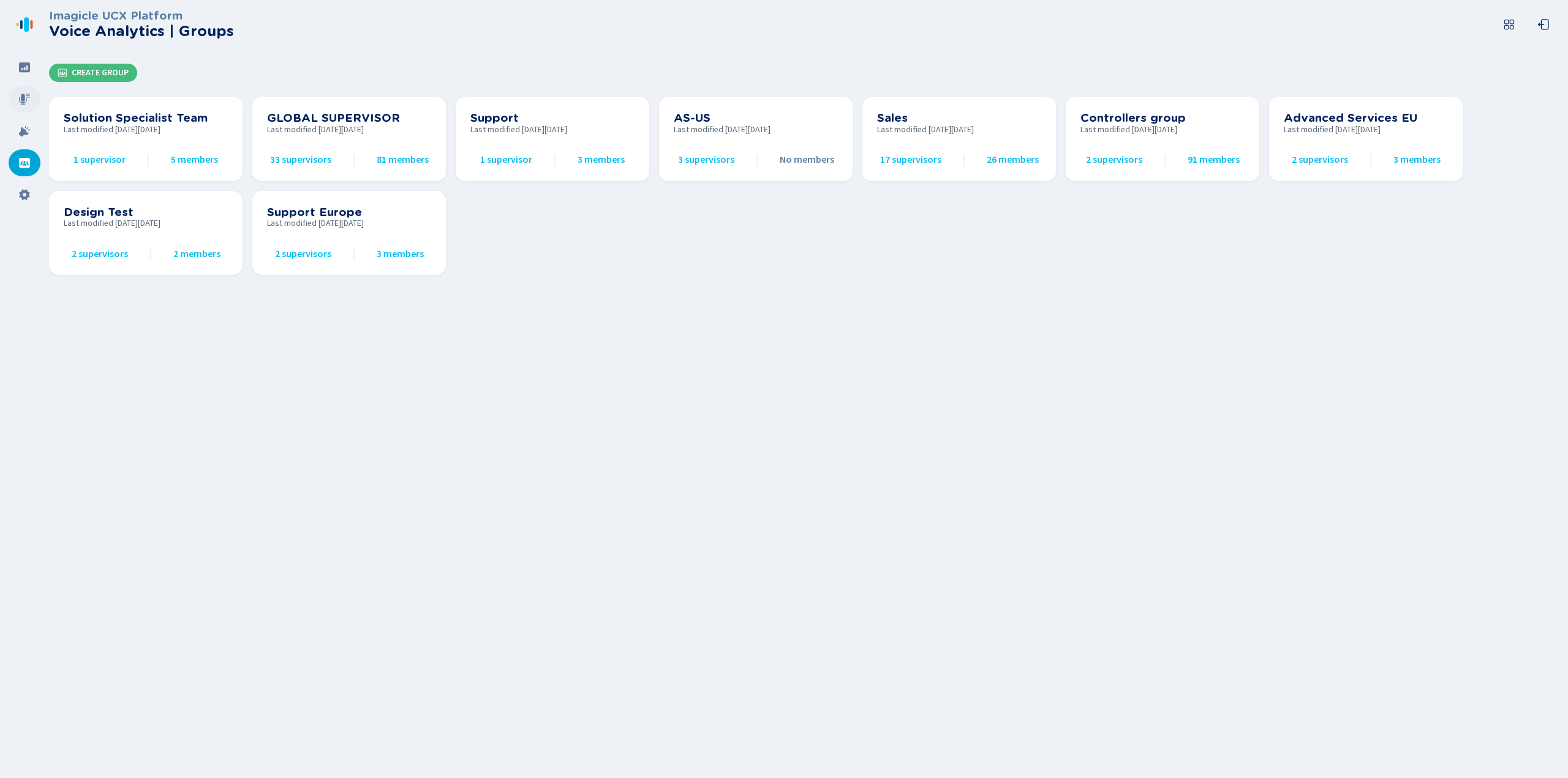
click at [29, 101] on icon at bounding box center [24, 99] width 13 height 13
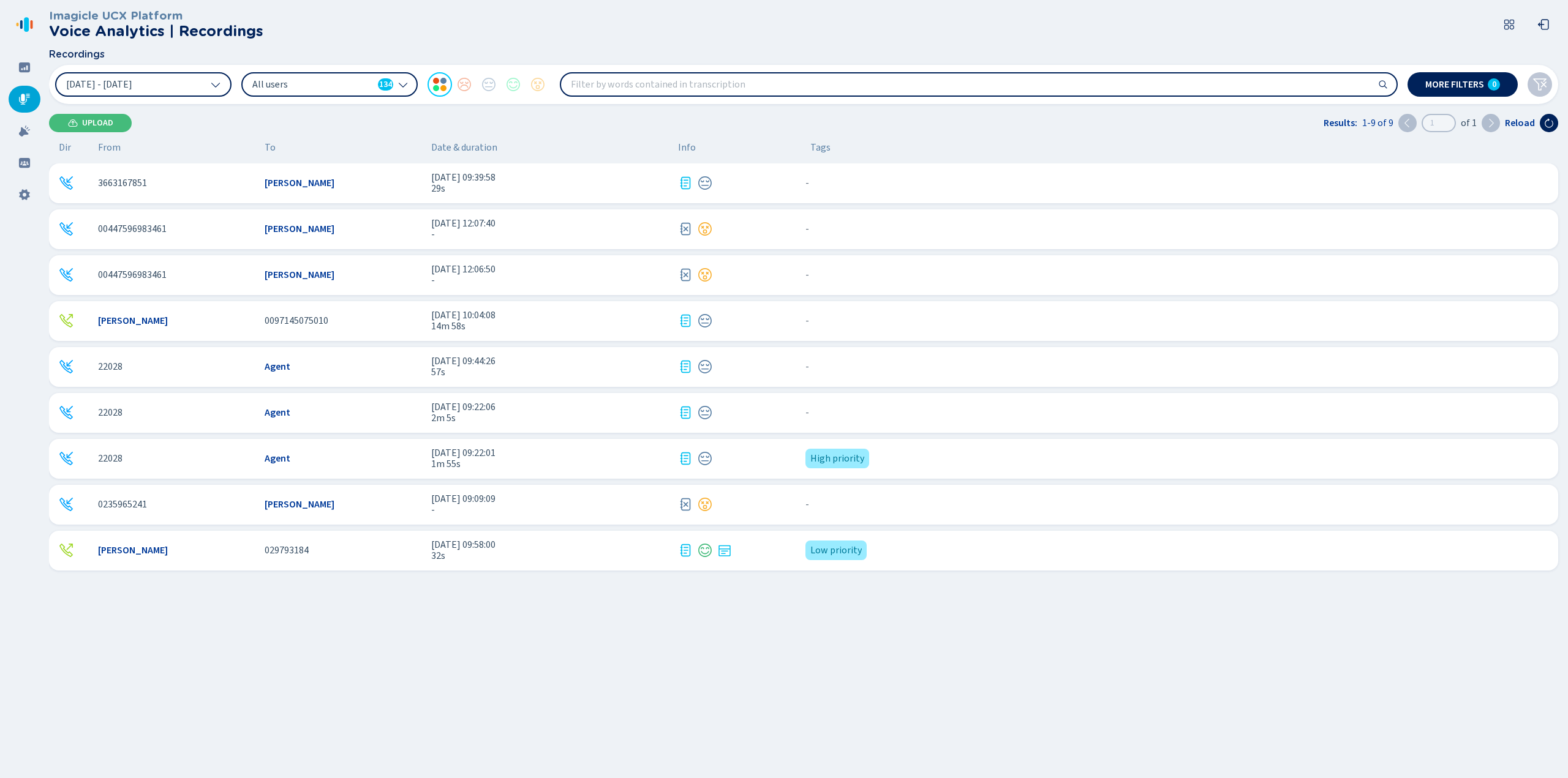
click at [482, 466] on span "1m 55s" at bounding box center [549, 464] width 237 height 11
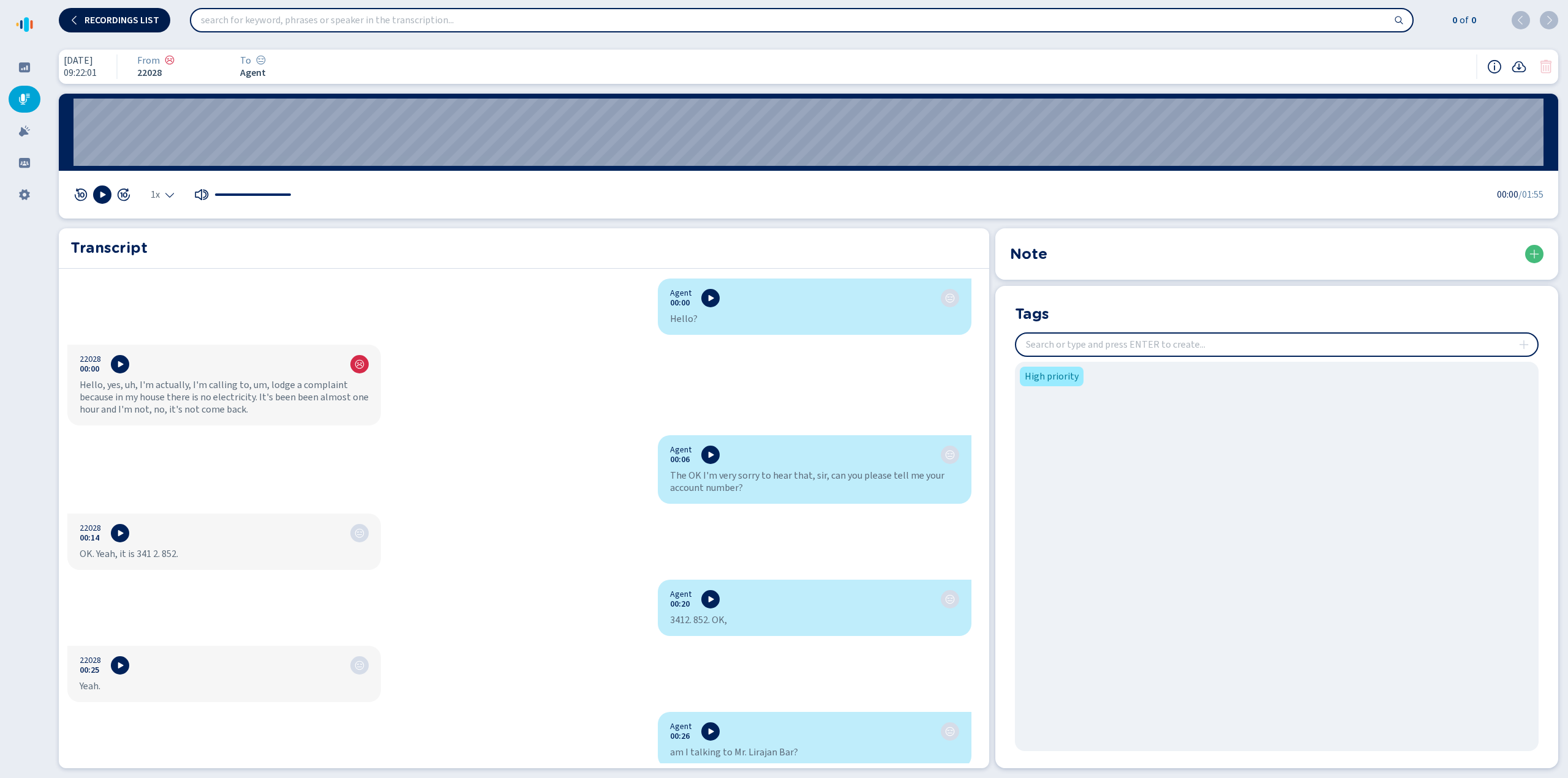
click at [91, 17] on span "Recordings list" at bounding box center [121, 20] width 74 height 10
